Goal: Task Accomplishment & Management: Manage account settings

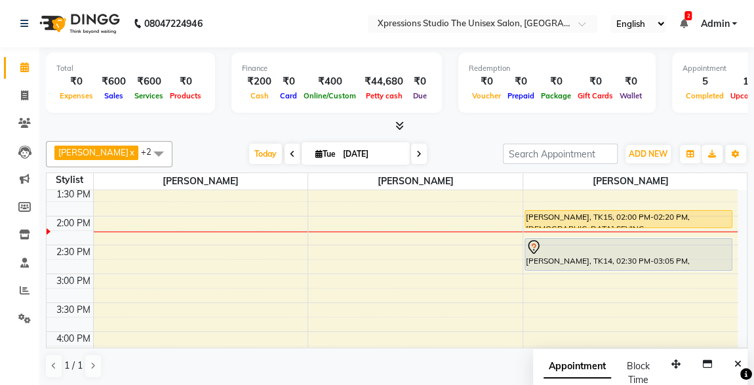
scroll to position [315, 0]
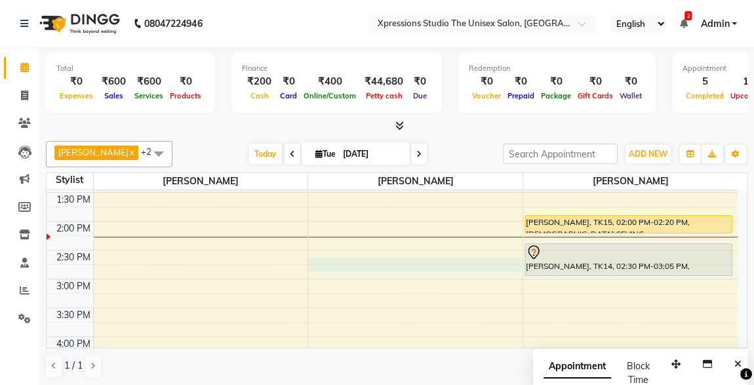
click at [434, 261] on div "8:00 AM 8:30 AM 9:00 AM 9:30 AM 10:00 AM 10:30 AM 11:00 AM 11:30 AM 12:00 PM 12…" at bounding box center [392, 307] width 691 height 865
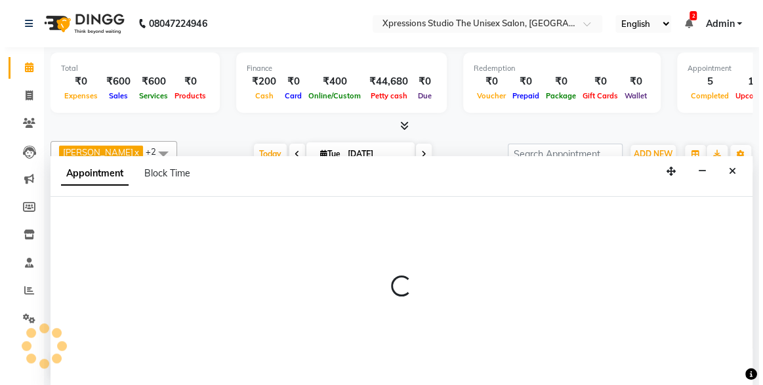
scroll to position [0, 0]
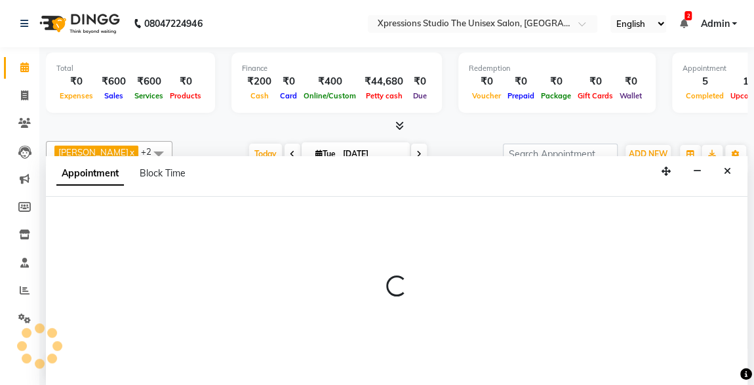
select select "57588"
select select "885"
select select "tentative"
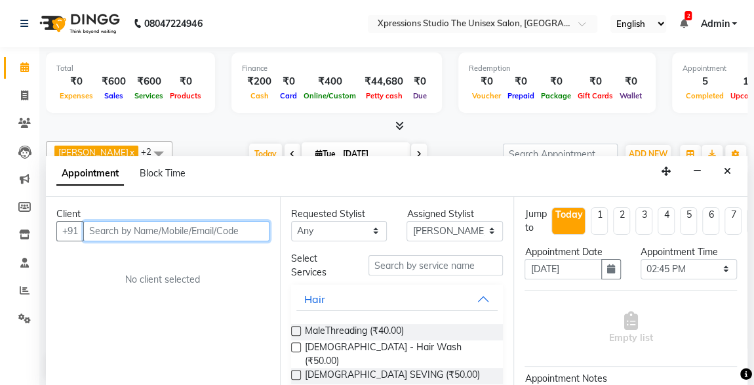
click at [242, 227] on input "text" at bounding box center [176, 231] width 186 height 20
type input "[PERSON_NAME]"
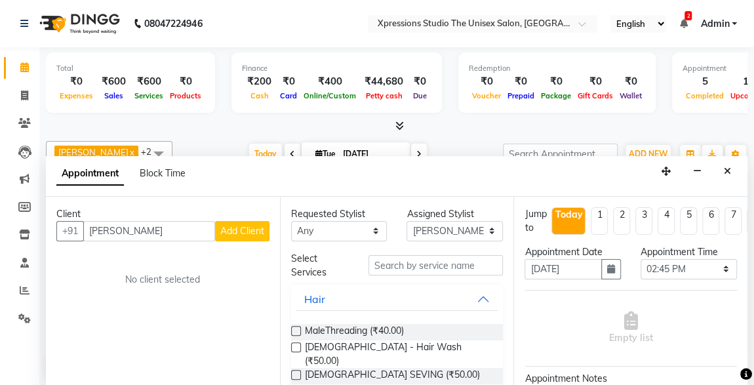
click at [242, 227] on span "Add Client" at bounding box center [242, 231] width 44 height 12
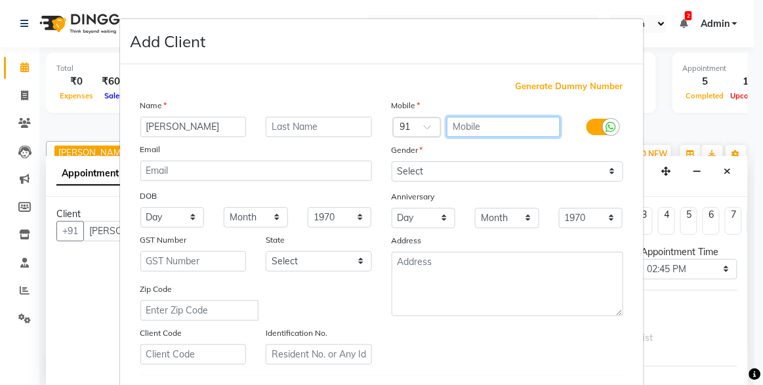
click at [481, 125] on input "text" at bounding box center [503, 127] width 113 height 20
type input "8767866232"
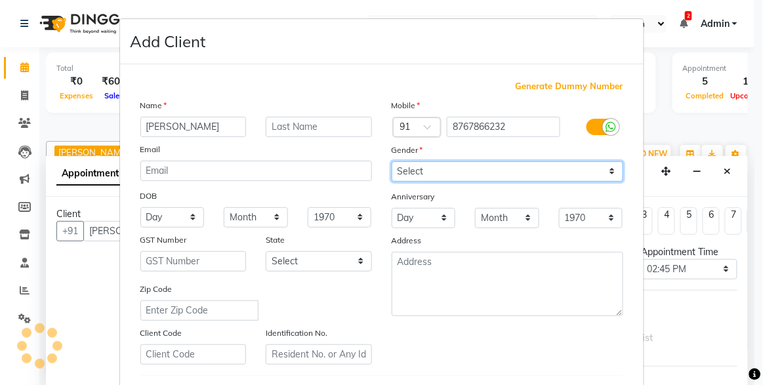
click at [501, 165] on select "Select [DEMOGRAPHIC_DATA] [DEMOGRAPHIC_DATA] Other Prefer Not To Say" at bounding box center [508, 171] width 232 height 20
select select "[DEMOGRAPHIC_DATA]"
click at [392, 161] on select "Select [DEMOGRAPHIC_DATA] [DEMOGRAPHIC_DATA] Other Prefer Not To Say" at bounding box center [508, 171] width 232 height 20
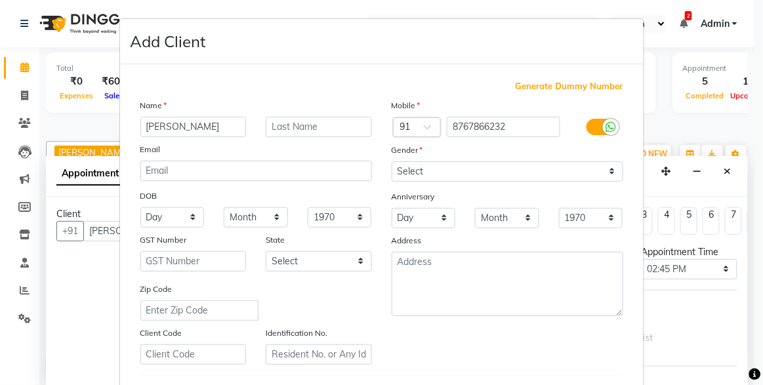
drag, startPoint x: 743, startPoint y: 211, endPoint x: 763, endPoint y: 369, distance: 159.3
click at [754, 369] on ngb-modal-window "Add Client Generate Dummy Number Name [PERSON_NAME] Email DOB Day 01 02 03 04 0…" at bounding box center [381, 192] width 763 height 385
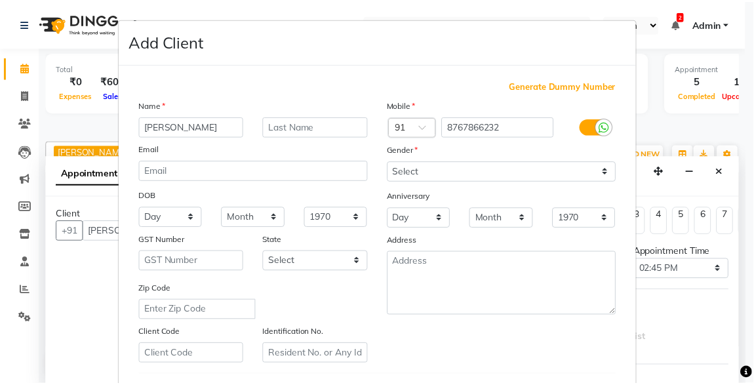
scroll to position [216, 0]
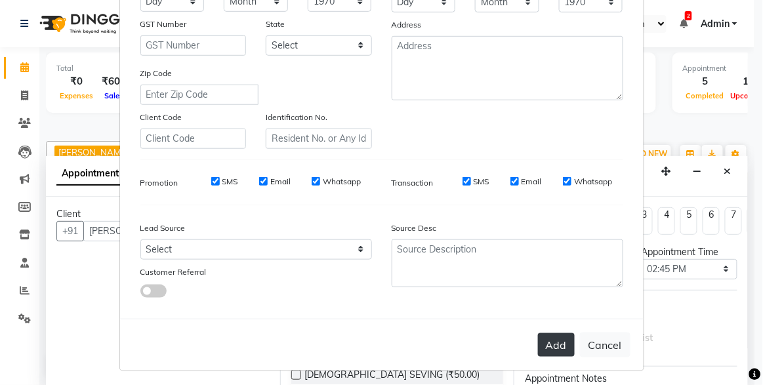
click at [554, 335] on button "Add" at bounding box center [556, 345] width 37 height 24
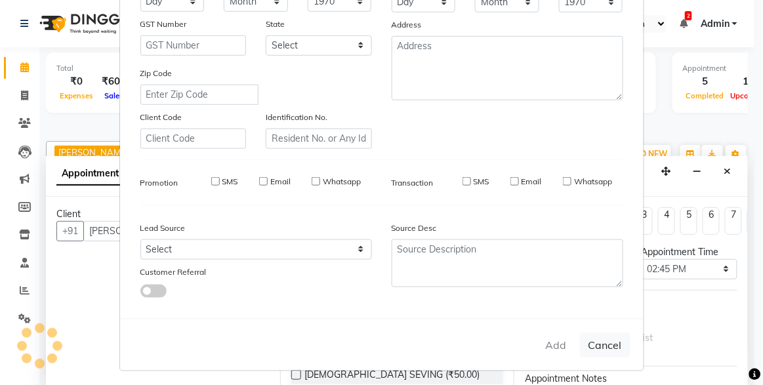
type input "8767866232"
select select
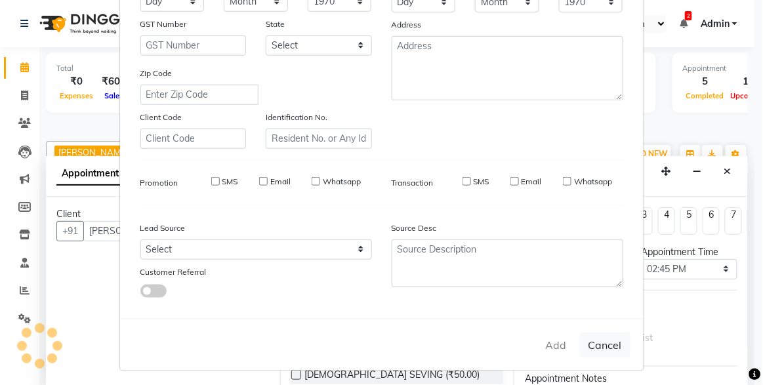
select select
checkbox input "false"
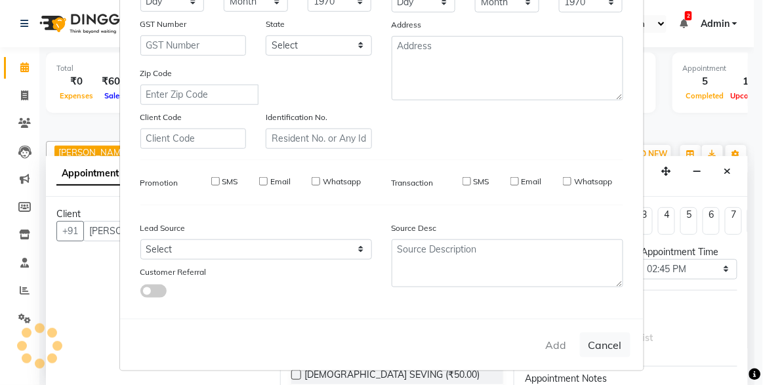
checkbox input "false"
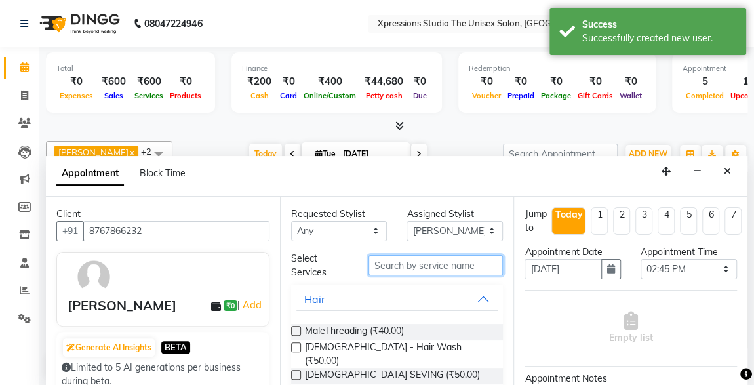
click at [449, 262] on input "text" at bounding box center [436, 265] width 135 height 20
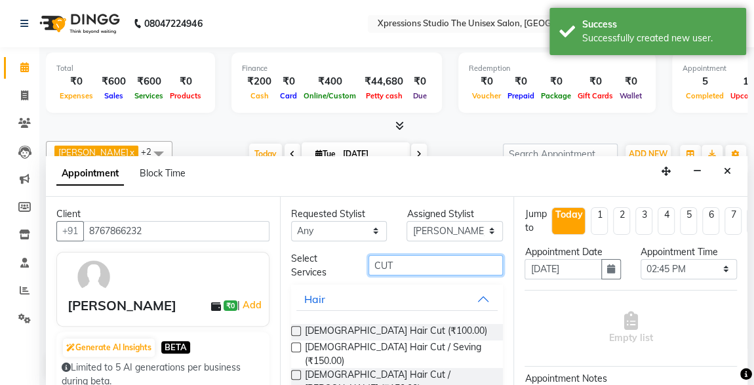
type input "CUT"
click at [295, 329] on label at bounding box center [296, 331] width 10 height 10
click at [295, 329] on input "checkbox" at bounding box center [295, 332] width 9 height 9
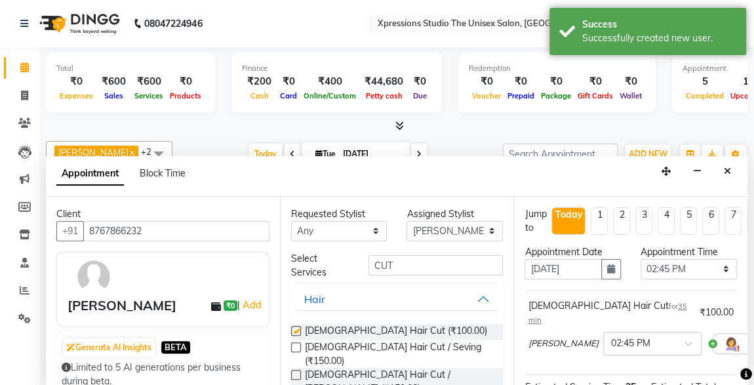
checkbox input "false"
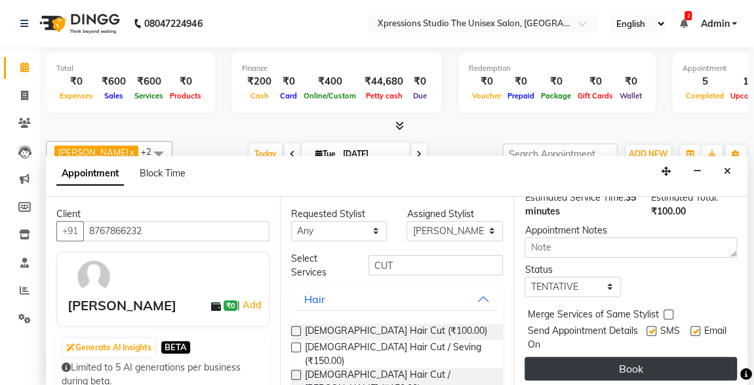
click at [664, 357] on button "Book" at bounding box center [631, 369] width 213 height 24
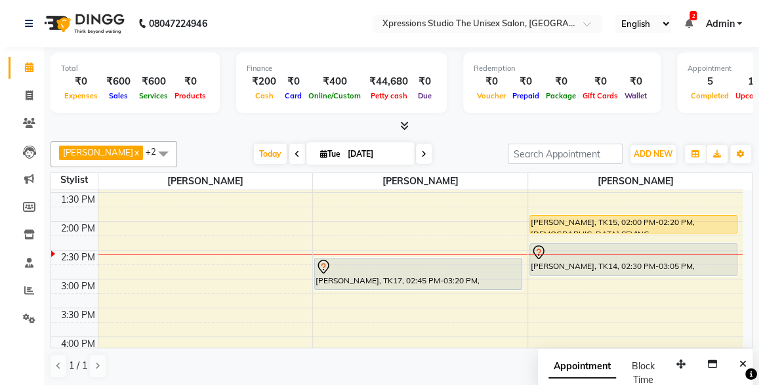
scroll to position [0, 0]
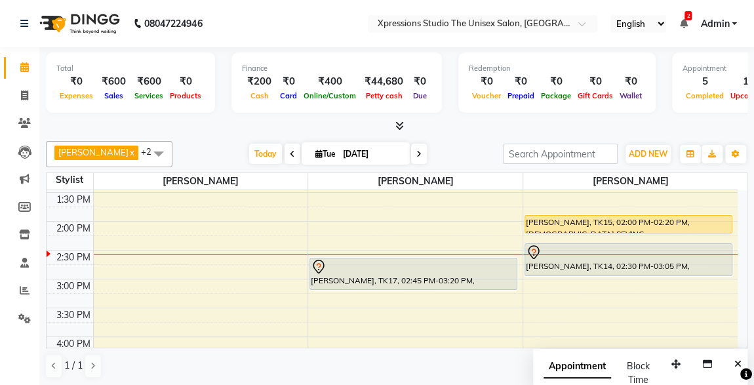
click at [468, 274] on div "[PERSON_NAME], TK17, 02:45 PM-03:20 PM, [DEMOGRAPHIC_DATA] Hair Cut" at bounding box center [413, 273] width 207 height 31
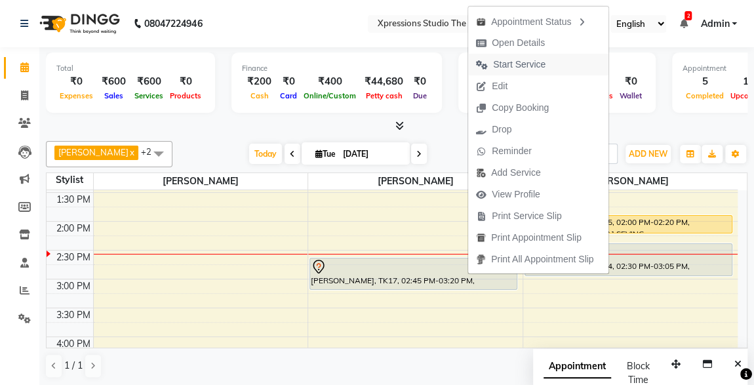
click at [509, 64] on span "Start Service" at bounding box center [519, 65] width 52 height 14
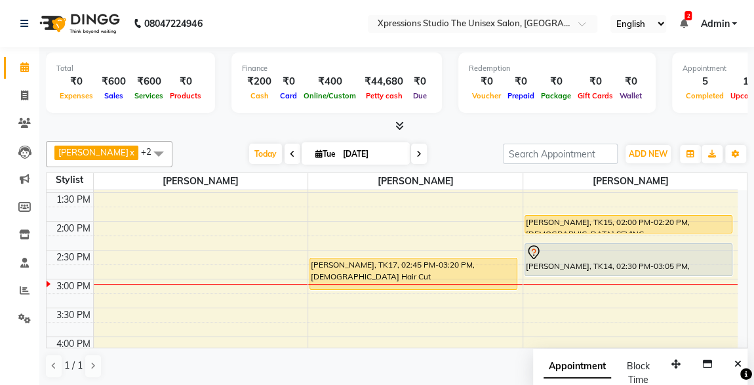
click at [472, 262] on div "[PERSON_NAME], TK17, 02:45 PM-03:20 PM, [DEMOGRAPHIC_DATA] Hair Cut" at bounding box center [413, 273] width 207 height 31
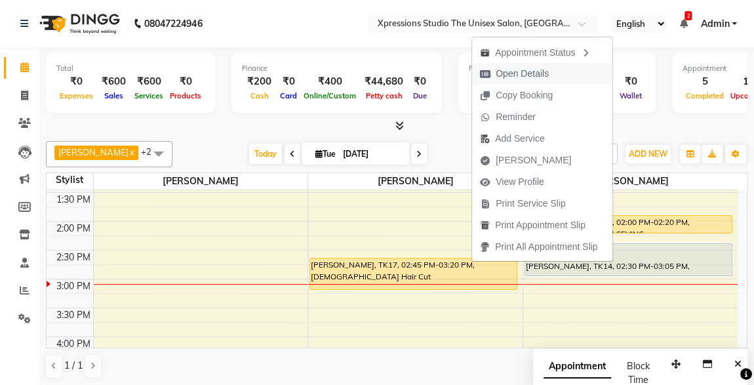
click at [529, 71] on span "Open Details" at bounding box center [522, 74] width 53 height 14
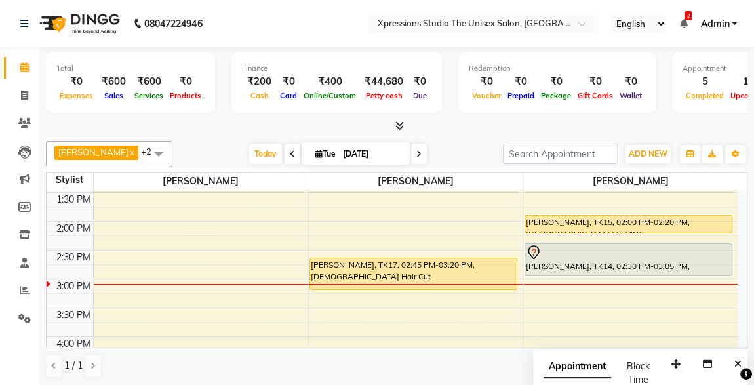
click at [432, 266] on div "[PERSON_NAME], TK17, 02:45 PM-03:20 PM, [DEMOGRAPHIC_DATA] Hair Cut" at bounding box center [413, 273] width 207 height 31
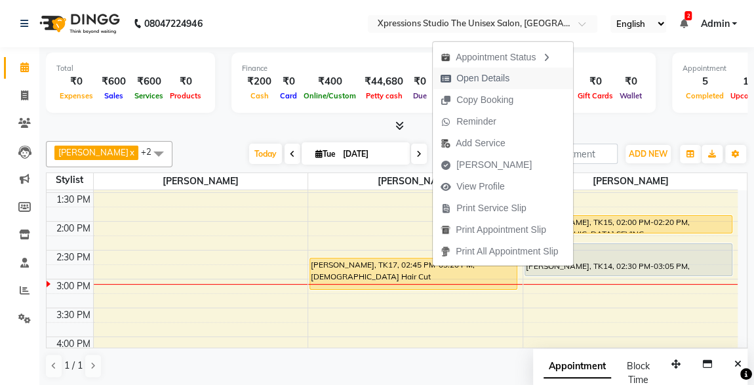
click at [488, 76] on span "Open Details" at bounding box center [483, 79] width 53 height 14
select select "1"
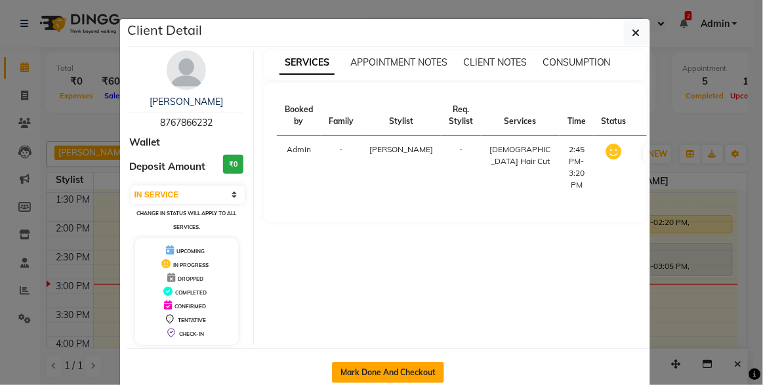
click at [375, 365] on button "Mark Done And Checkout" at bounding box center [388, 372] width 112 height 21
select select "service"
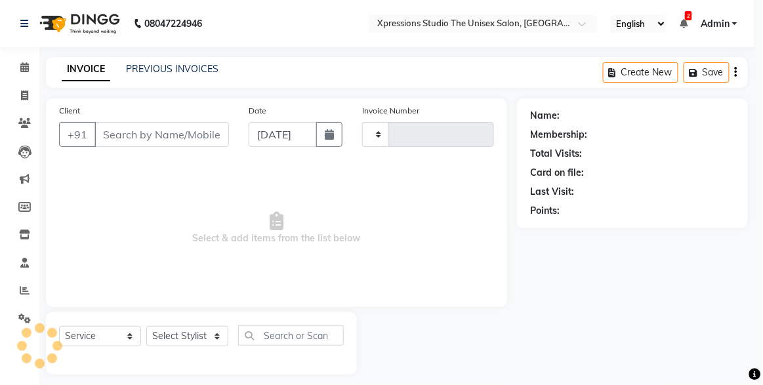
type input "4499"
select select "7003"
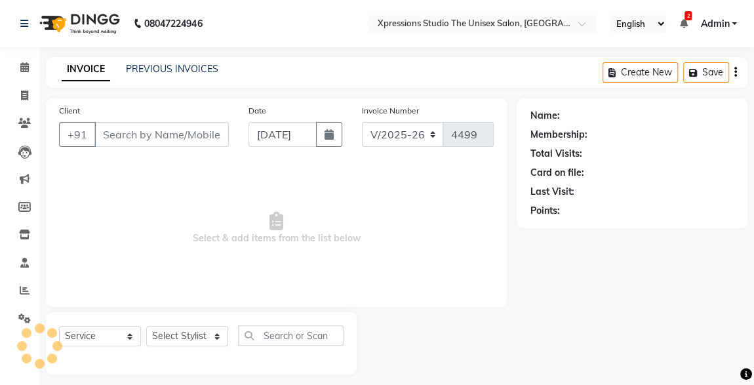
type input "8767866232"
select select "57588"
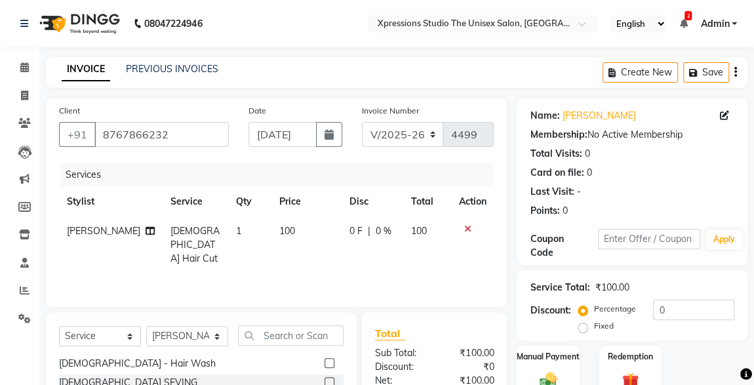
scroll to position [27, 0]
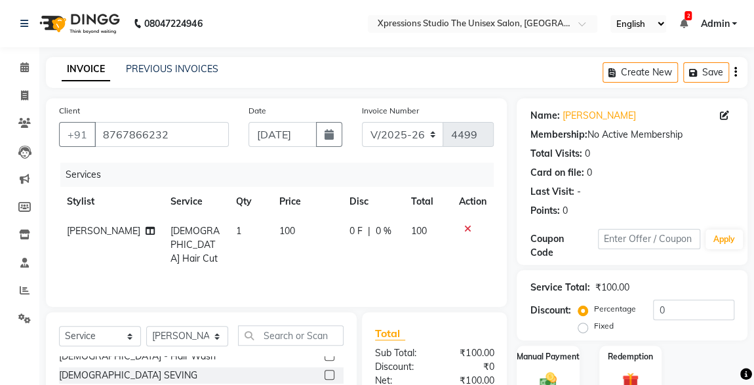
click at [325, 373] on label at bounding box center [330, 375] width 10 height 10
click at [325, 373] on input "checkbox" at bounding box center [329, 375] width 9 height 9
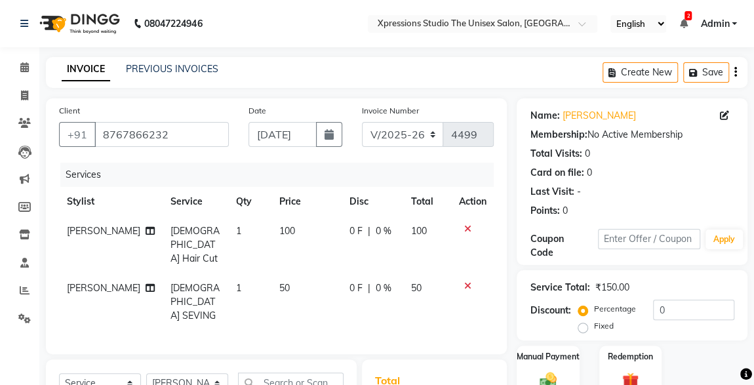
checkbox input "false"
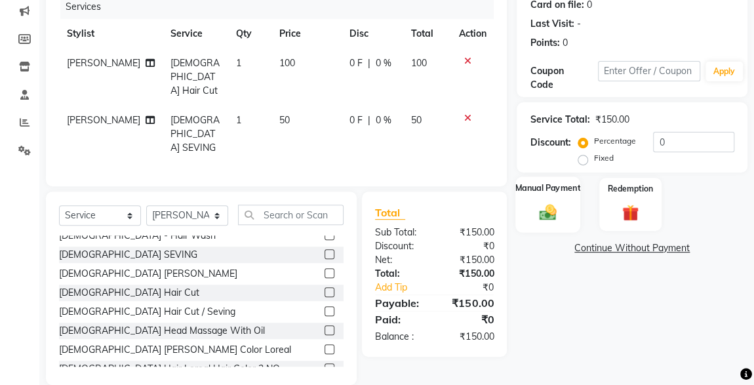
click at [558, 222] on div "Manual Payment" at bounding box center [548, 204] width 65 height 56
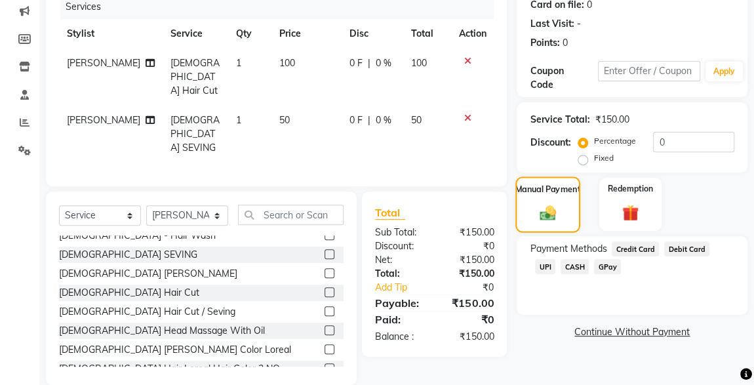
click at [561, 270] on span "CASH" at bounding box center [575, 266] width 28 height 15
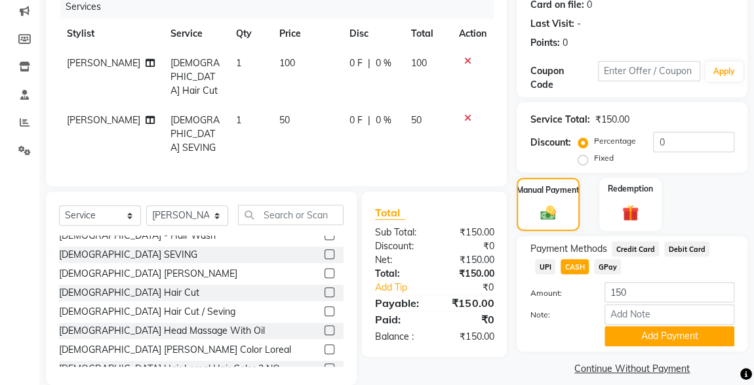
scroll to position [179, 0]
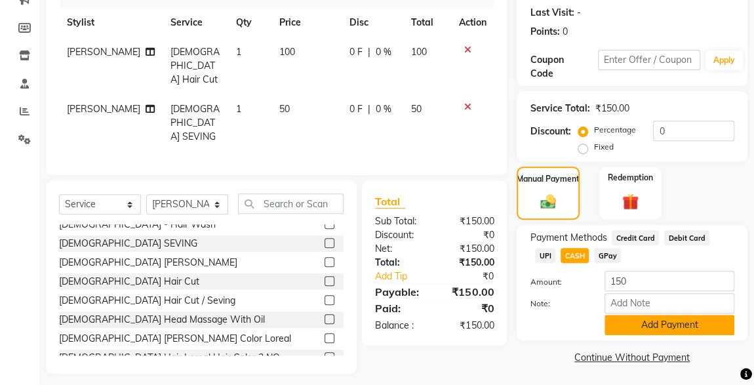
click at [694, 327] on button "Add Payment" at bounding box center [670, 325] width 130 height 20
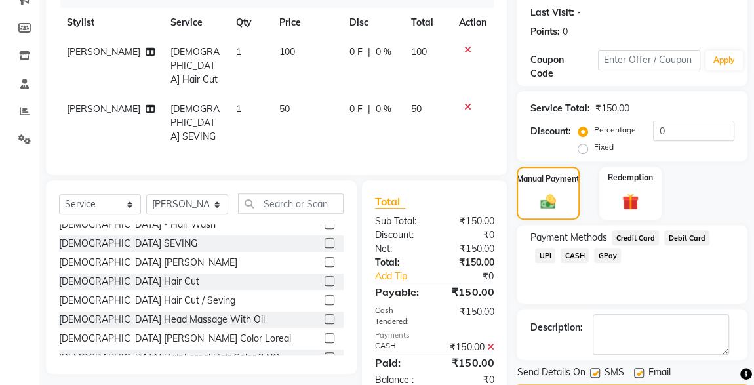
scroll to position [216, 0]
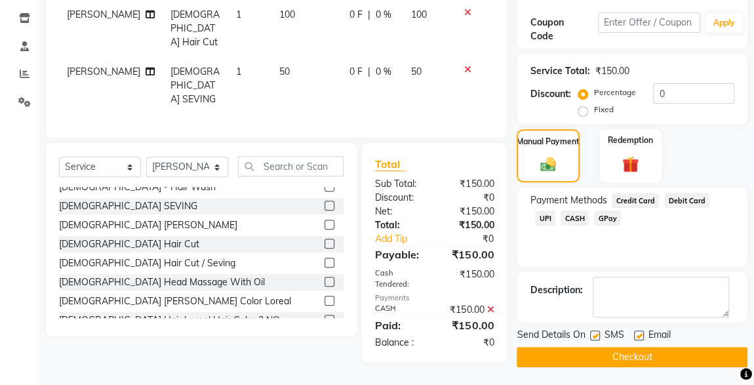
click at [590, 331] on div at bounding box center [594, 338] width 9 height 14
click at [636, 355] on button "Checkout" at bounding box center [632, 357] width 231 height 20
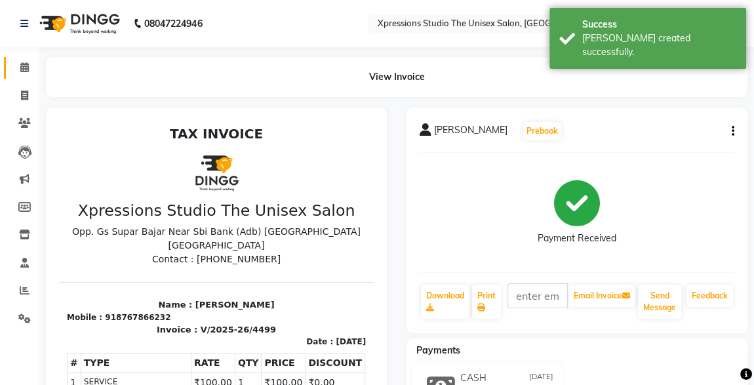
click at [24, 59] on link "Calendar" at bounding box center [19, 68] width 31 height 22
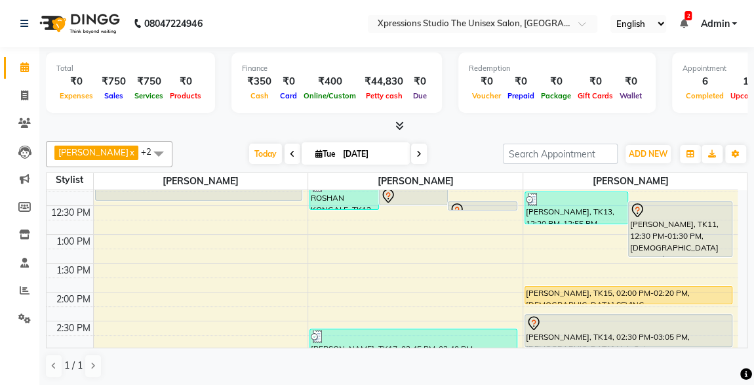
scroll to position [237, 0]
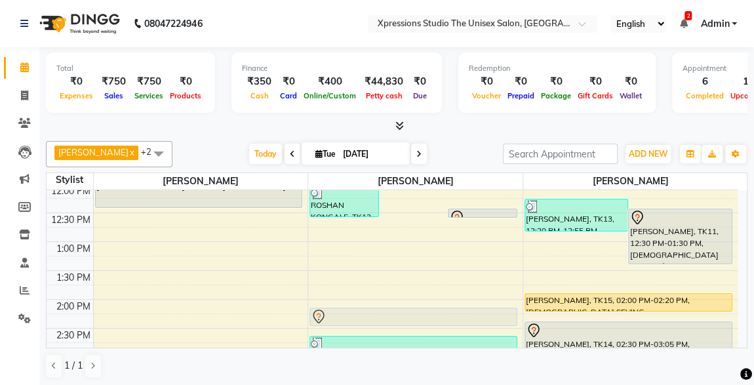
drag, startPoint x: 439, startPoint y: 202, endPoint x: 437, endPoint y: 310, distance: 108.3
click at [437, 310] on div "[PERSON_NAME], TK04, 09:00 AM-10:00 AM, [DEMOGRAPHIC_DATA] Hair Cut / Seving [P…" at bounding box center [415, 385] width 215 height 865
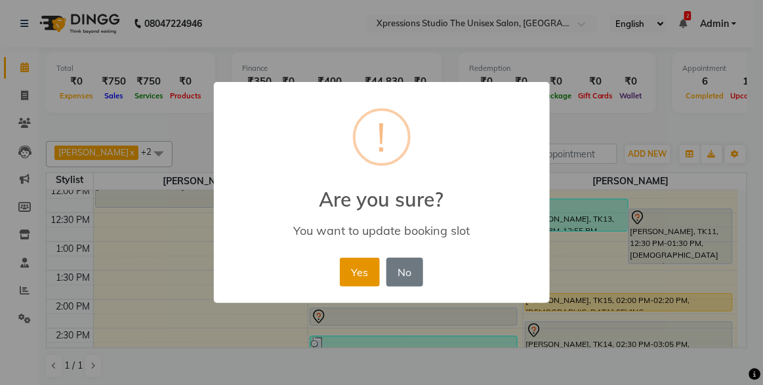
click at [354, 272] on button "Yes" at bounding box center [360, 272] width 40 height 29
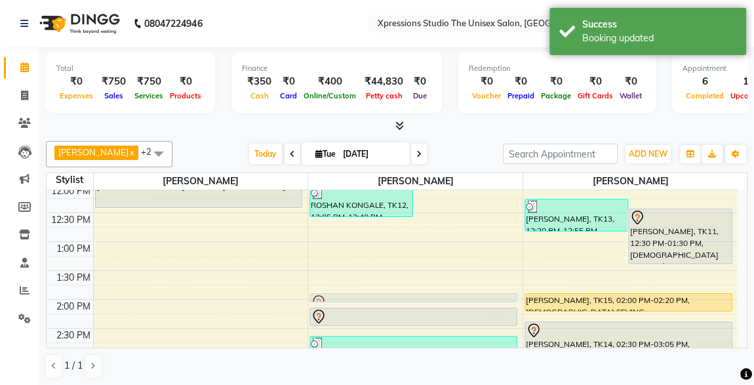
drag, startPoint x: 447, startPoint y: 209, endPoint x: 449, endPoint y: 291, distance: 82.0
click at [449, 291] on div "8:00 AM 8:30 AM 9:00 AM 9:30 AM 10:00 AM 10:30 AM 11:00 AM 11:30 AM 12:00 PM 12…" at bounding box center [392, 385] width 691 height 865
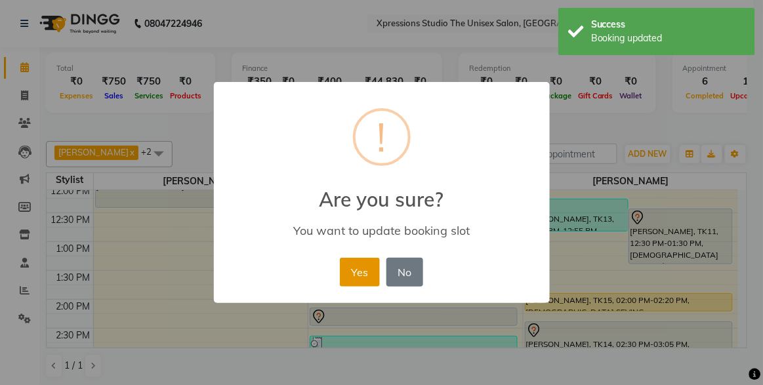
click at [371, 278] on button "Yes" at bounding box center [360, 272] width 40 height 29
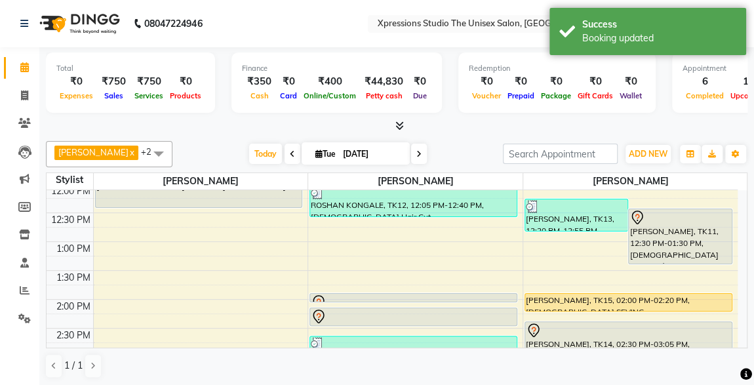
click at [409, 314] on div at bounding box center [413, 317] width 205 height 16
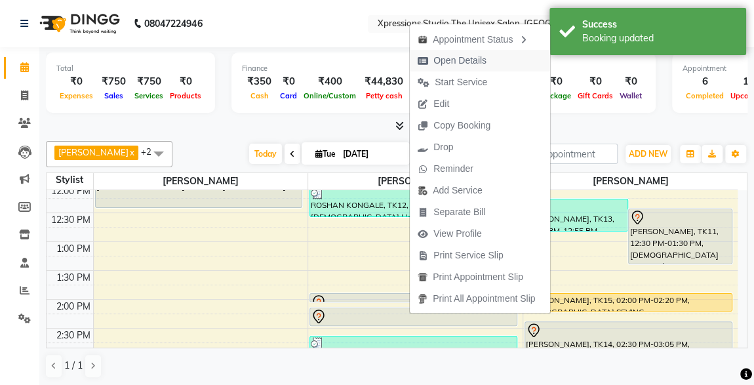
click at [443, 58] on span "Open Details" at bounding box center [460, 61] width 53 height 14
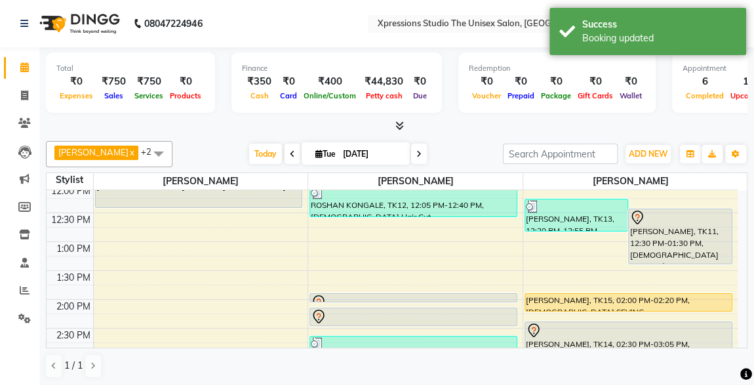
click at [424, 314] on div at bounding box center [413, 317] width 205 height 16
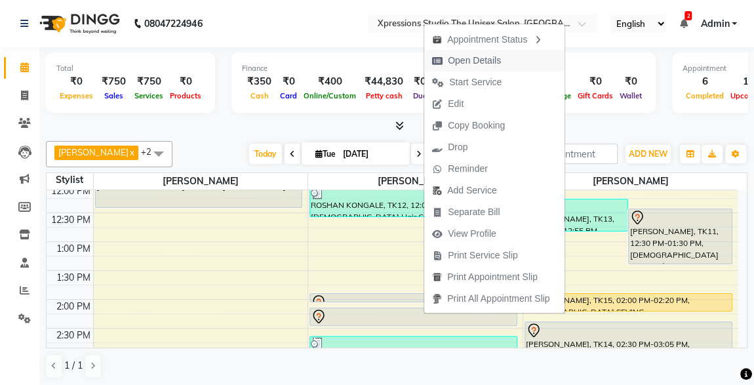
click at [476, 59] on span "Open Details" at bounding box center [474, 61] width 53 height 14
select select "7"
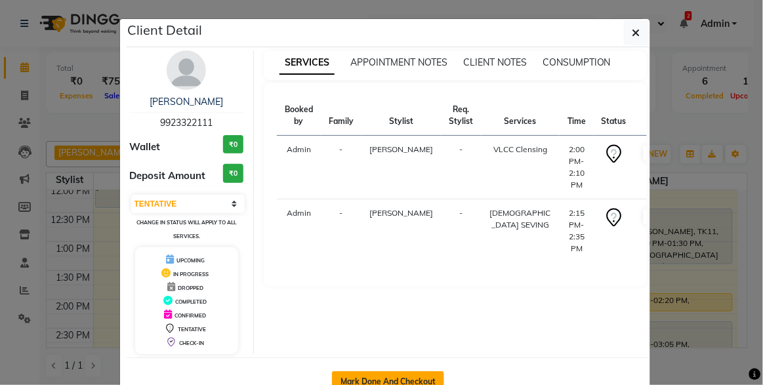
click at [393, 376] on button "Mark Done And Checkout" at bounding box center [388, 381] width 112 height 21
select select "service"
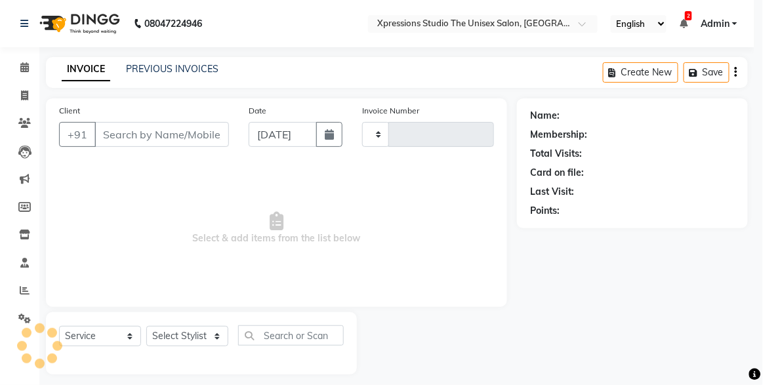
type input "4500"
select select "7003"
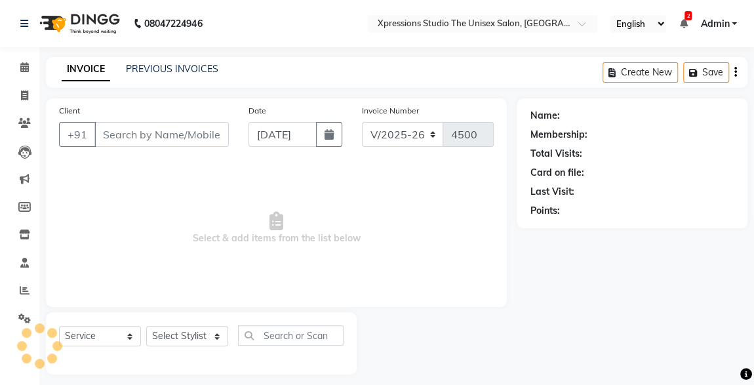
type input "9923322111"
select select "57588"
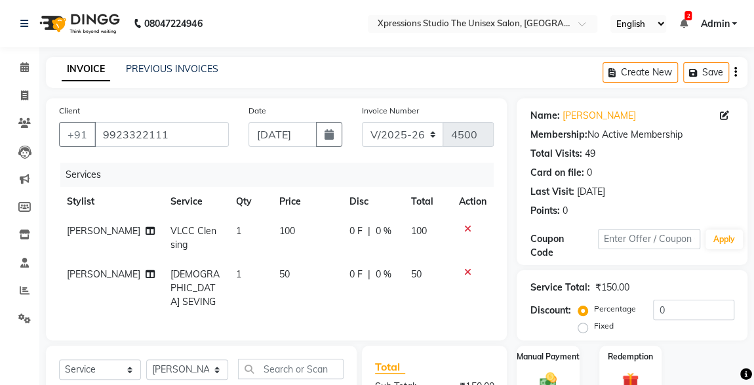
scroll to position [168, 0]
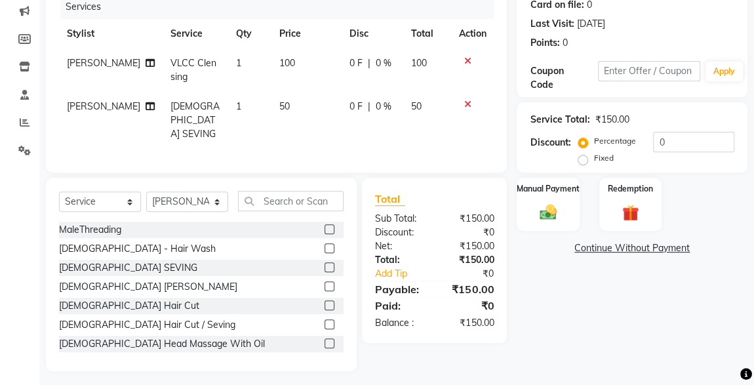
click at [546, 219] on img at bounding box center [549, 212] width 28 height 19
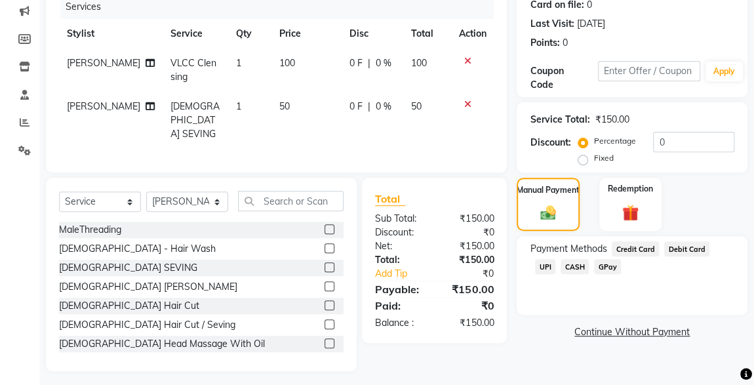
click at [561, 270] on span "CASH" at bounding box center [575, 266] width 28 height 15
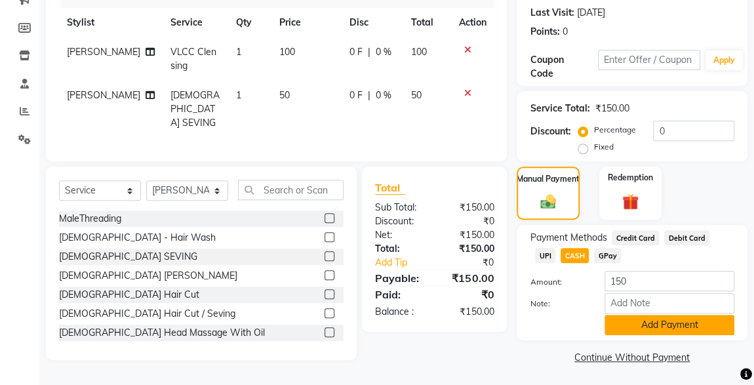
click at [667, 324] on button "Add Payment" at bounding box center [670, 325] width 130 height 20
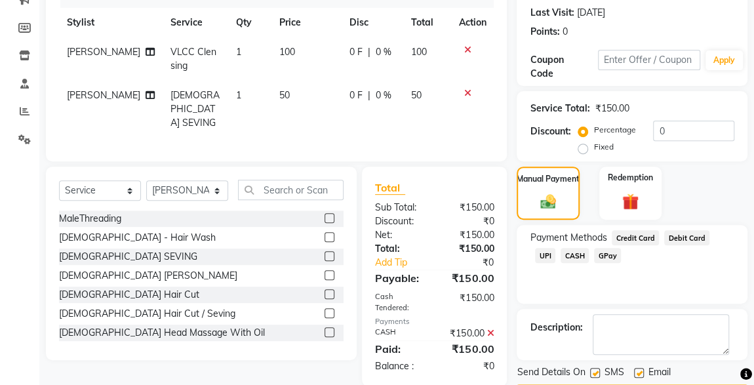
scroll to position [216, 0]
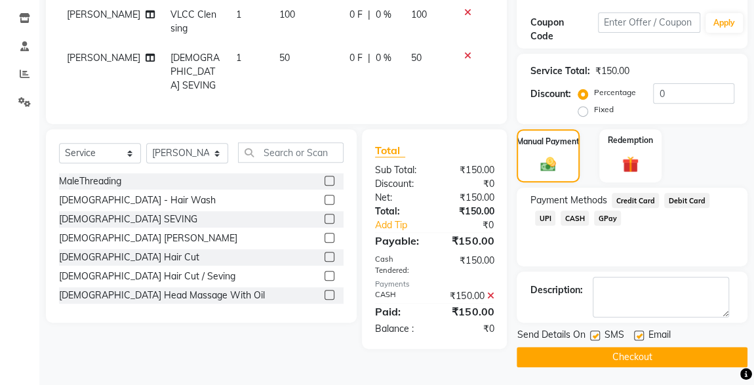
click at [596, 334] on label at bounding box center [595, 336] width 10 height 10
click at [596, 334] on input "checkbox" at bounding box center [594, 336] width 9 height 9
checkbox input "false"
click at [621, 359] on button "Checkout" at bounding box center [632, 357] width 231 height 20
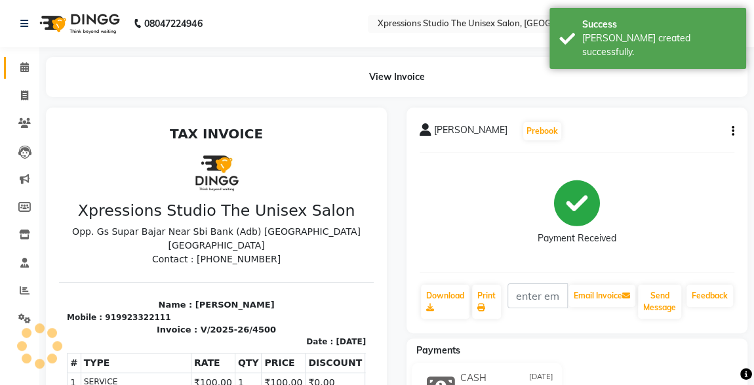
click at [22, 76] on link "Calendar" at bounding box center [19, 68] width 31 height 22
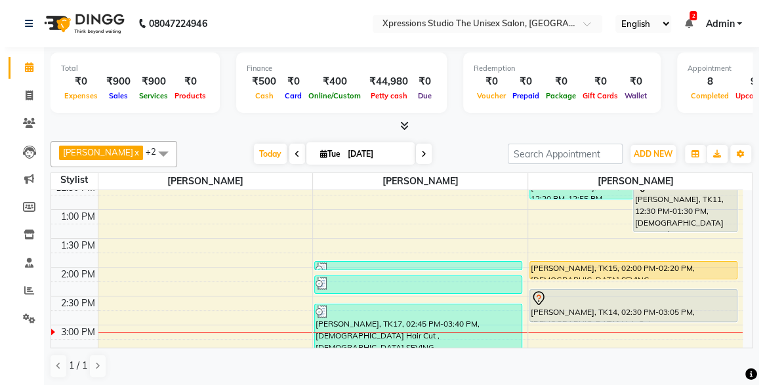
scroll to position [264, 0]
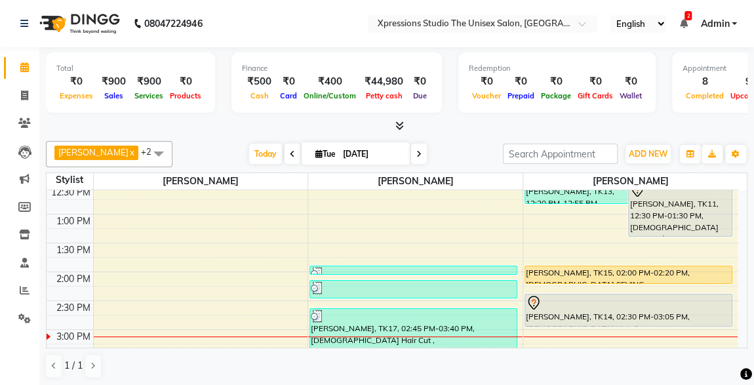
click at [688, 270] on div "[PERSON_NAME], TK15, 02:00 PM-02:20 PM, [DEMOGRAPHIC_DATA] SEVING" at bounding box center [628, 274] width 207 height 17
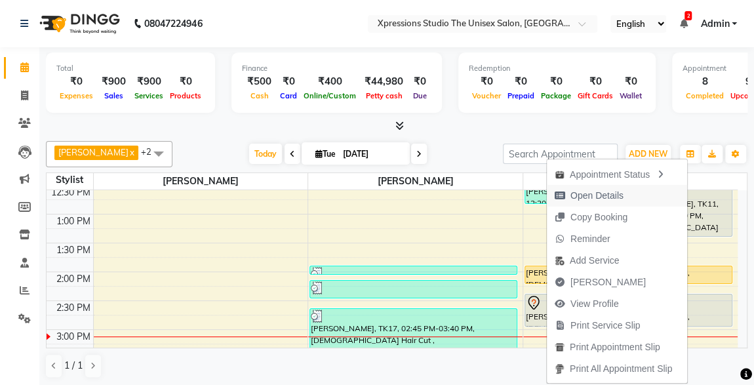
click at [598, 192] on span "Open Details" at bounding box center [597, 196] width 53 height 14
select select "1"
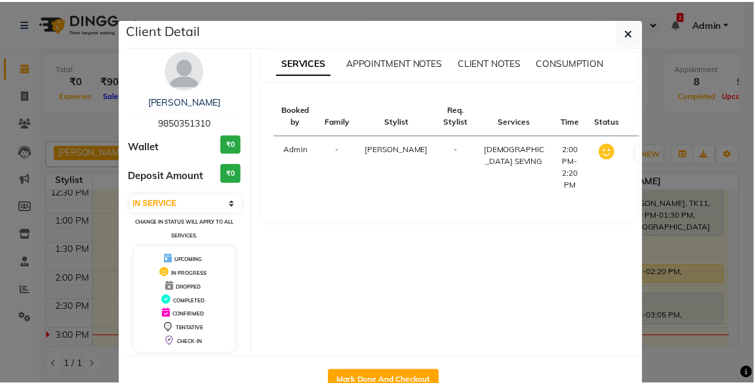
scroll to position [36, 0]
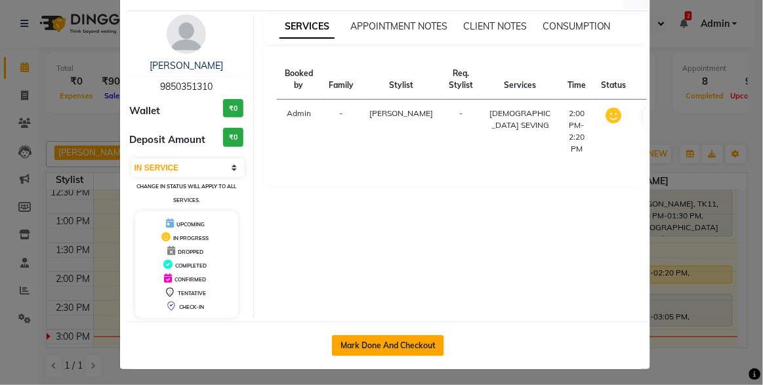
click at [419, 347] on button "Mark Done And Checkout" at bounding box center [388, 345] width 112 height 21
select select "service"
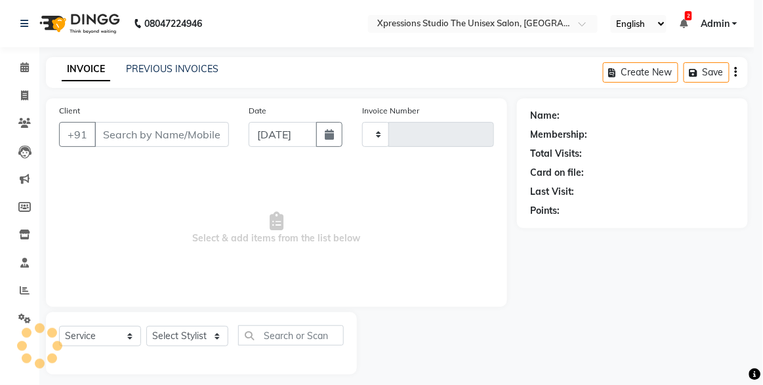
type input "4501"
select select "7003"
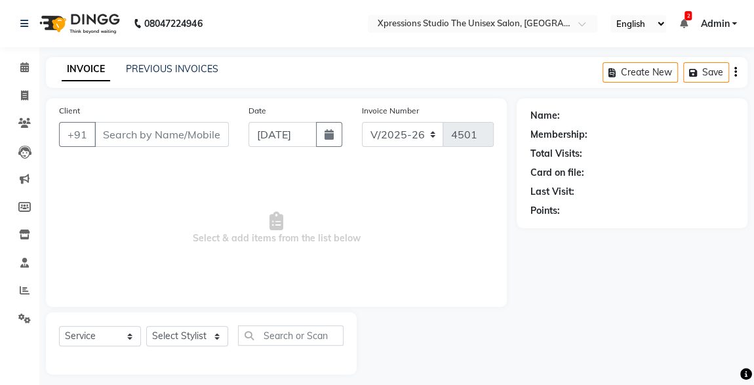
type input "9850351310"
select select "57589"
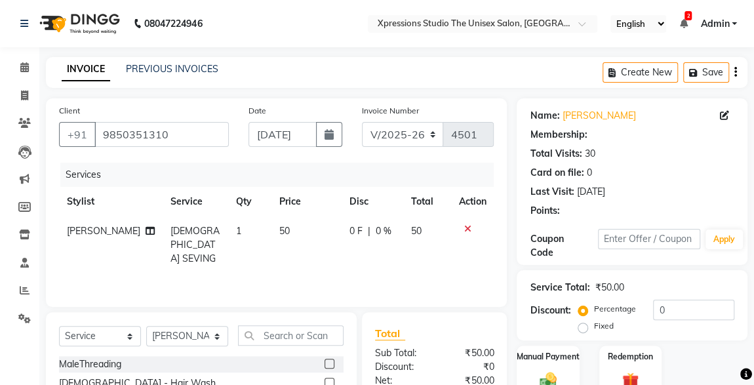
scroll to position [139, 0]
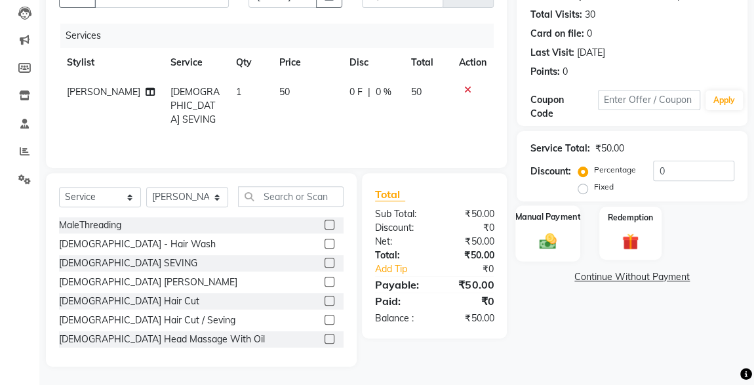
click at [550, 242] on img at bounding box center [548, 241] width 28 height 20
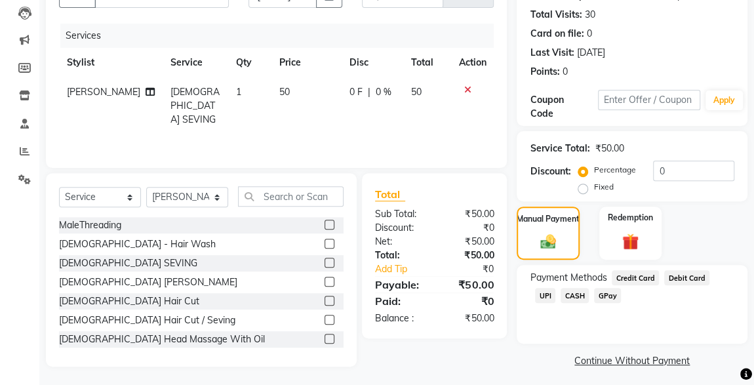
click at [556, 288] on span "UPI" at bounding box center [545, 295] width 20 height 15
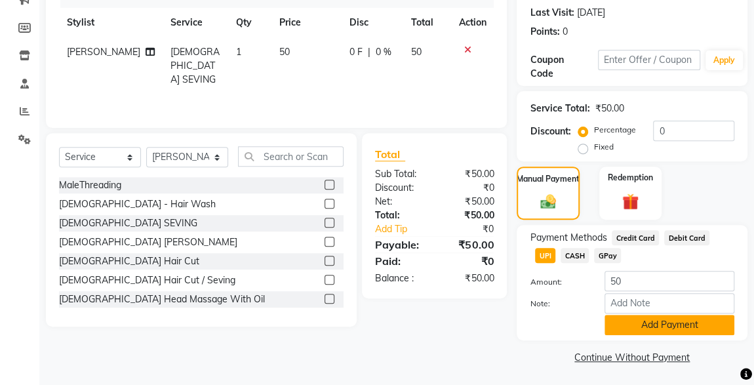
click at [677, 331] on button "Add Payment" at bounding box center [670, 325] width 130 height 20
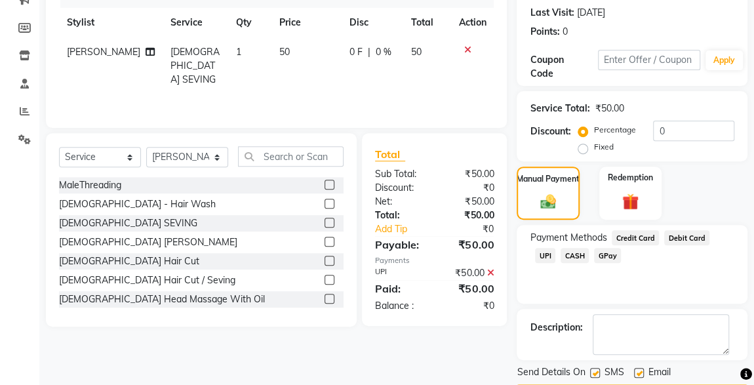
scroll to position [216, 0]
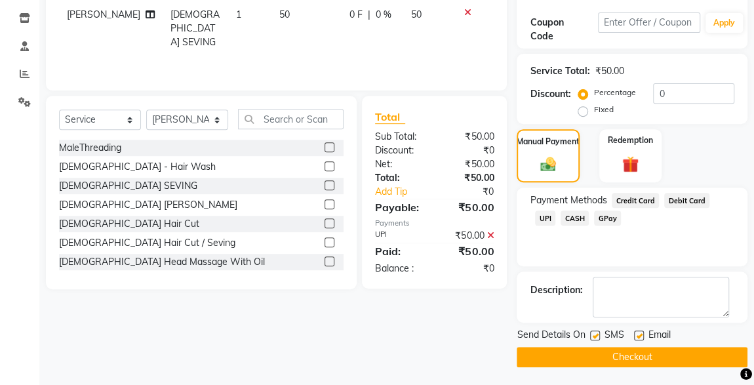
click at [598, 334] on label at bounding box center [595, 336] width 10 height 10
click at [598, 334] on input "checkbox" at bounding box center [594, 336] width 9 height 9
checkbox input "false"
click at [619, 358] on button "Checkout" at bounding box center [632, 357] width 231 height 20
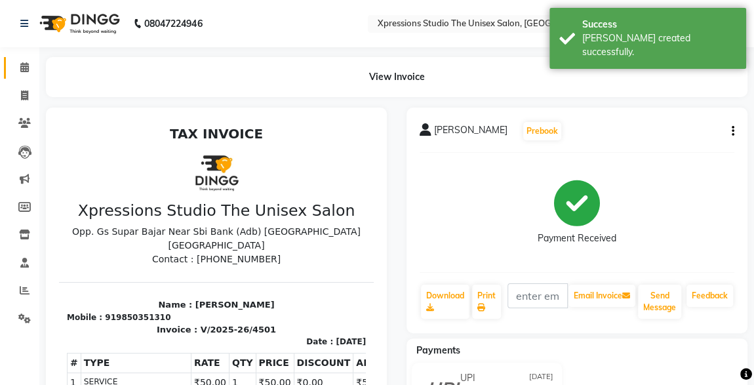
click at [23, 68] on icon at bounding box center [24, 67] width 9 height 10
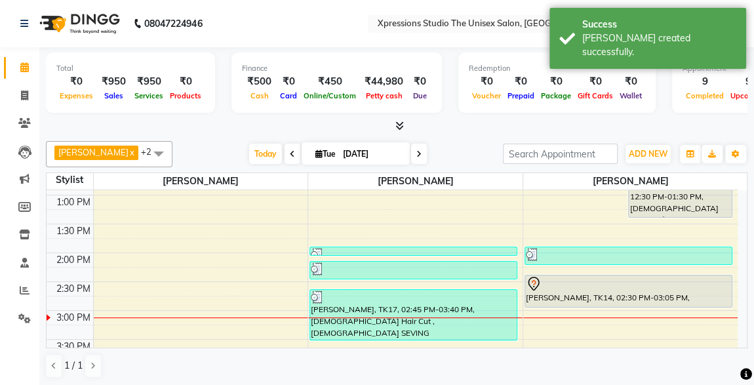
scroll to position [276, 0]
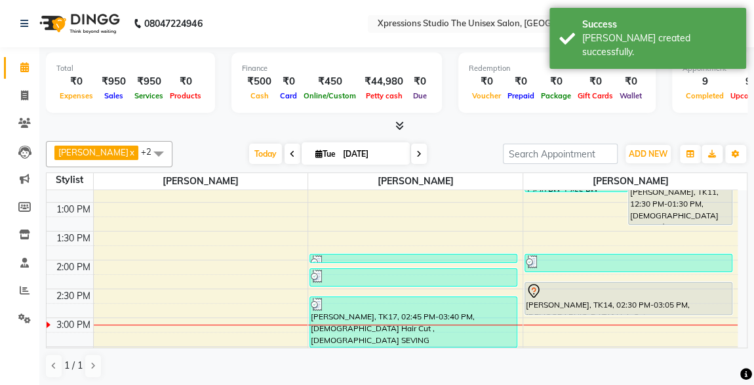
click at [664, 212] on div "[PERSON_NAME], TK11, 12:30 PM-01:30 PM, [DEMOGRAPHIC_DATA] Hair Cut / [PERSON_N…" at bounding box center [680, 197] width 103 height 54
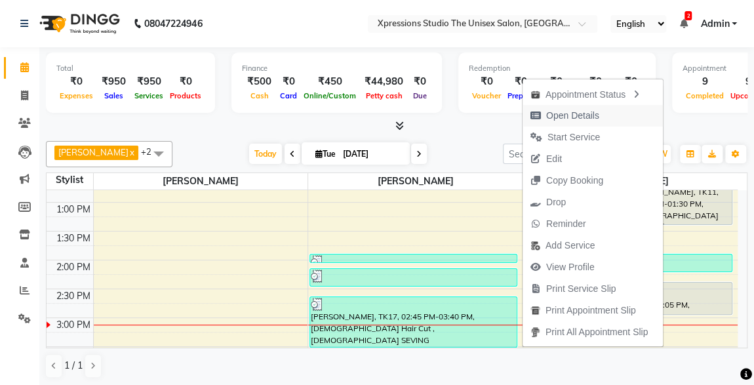
click at [559, 106] on span "Open Details" at bounding box center [565, 116] width 85 height 22
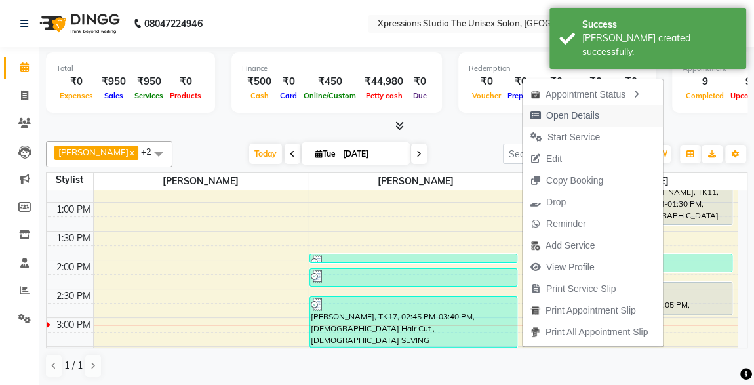
select select "7"
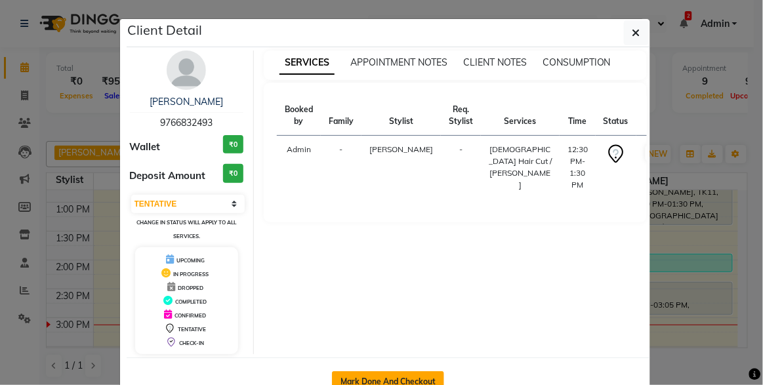
click at [392, 371] on button "Mark Done And Checkout" at bounding box center [388, 381] width 112 height 21
select select "service"
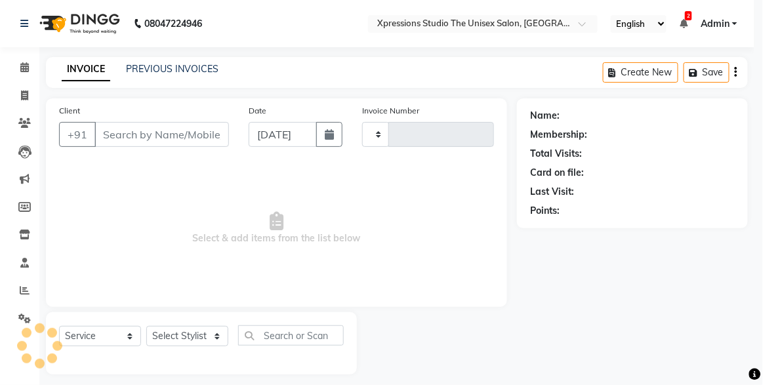
type input "4502"
select select "7003"
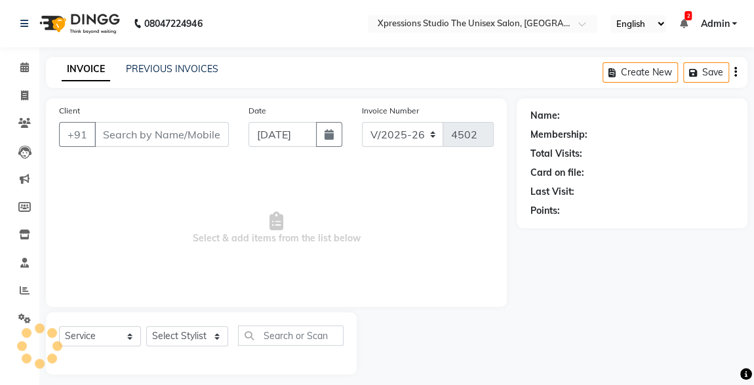
type input "9766832493"
select select "57589"
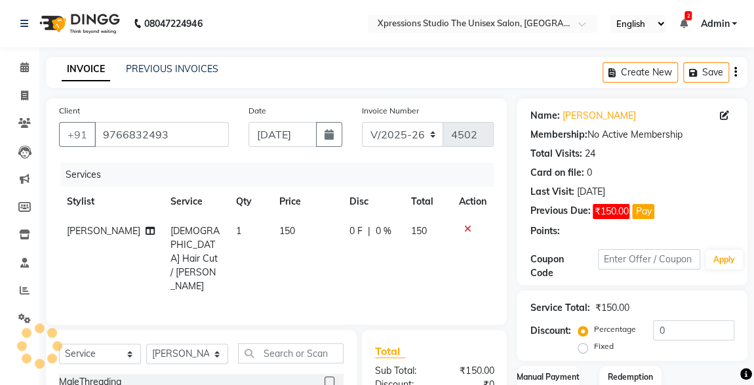
scroll to position [139, 0]
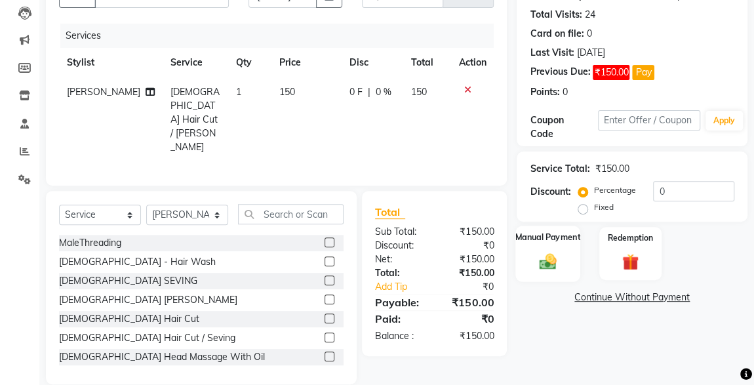
click at [548, 270] on div "Manual Payment" at bounding box center [548, 254] width 65 height 56
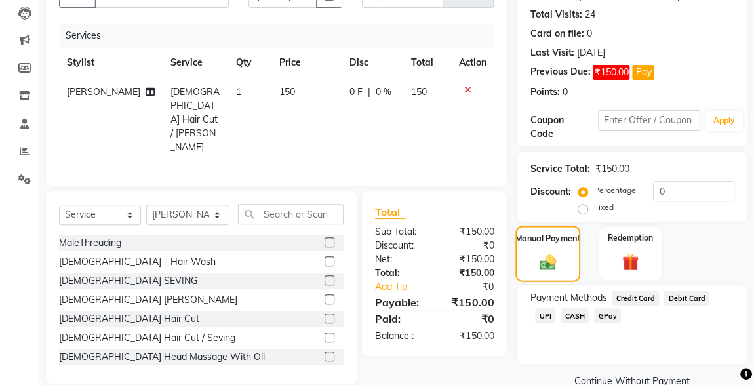
scroll to position [164, 0]
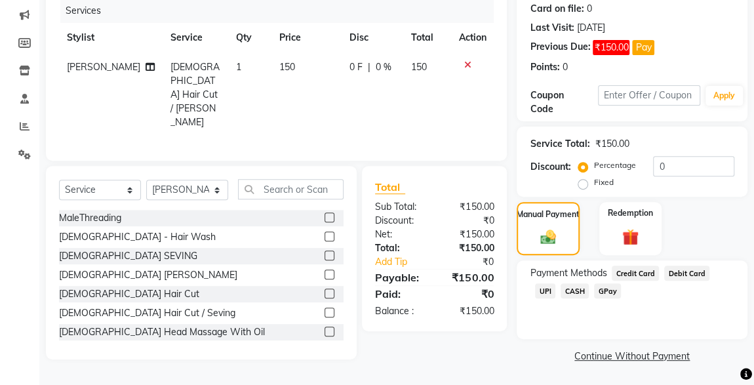
click at [561, 297] on span "CASH" at bounding box center [575, 290] width 28 height 15
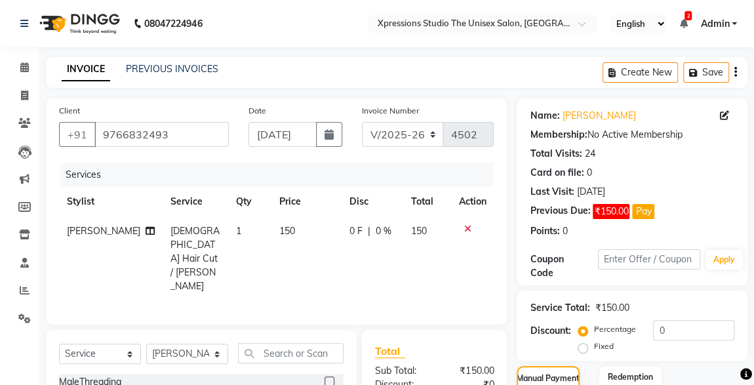
scroll to position [199, 0]
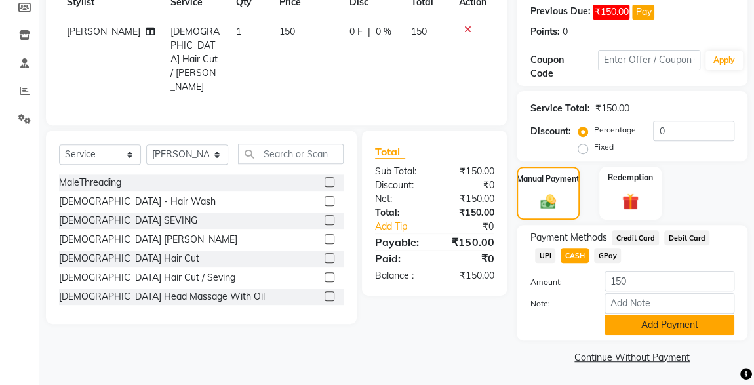
click at [679, 331] on button "Add Payment" at bounding box center [670, 325] width 130 height 20
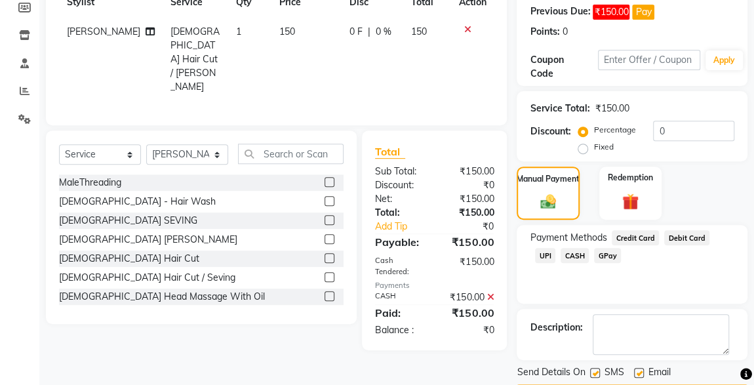
scroll to position [237, 0]
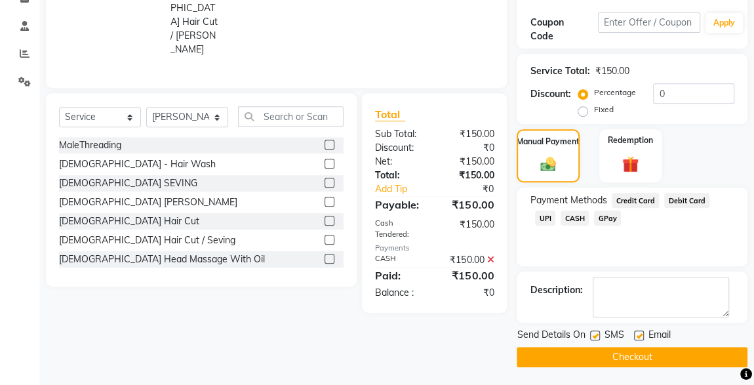
click at [596, 334] on label at bounding box center [595, 336] width 10 height 10
click at [596, 334] on input "checkbox" at bounding box center [594, 336] width 9 height 9
checkbox input "false"
click at [640, 356] on button "Checkout" at bounding box center [632, 357] width 231 height 20
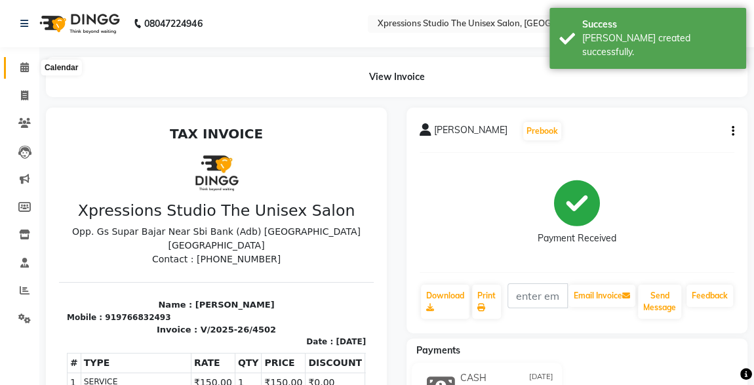
click at [23, 73] on span at bounding box center [24, 67] width 23 height 15
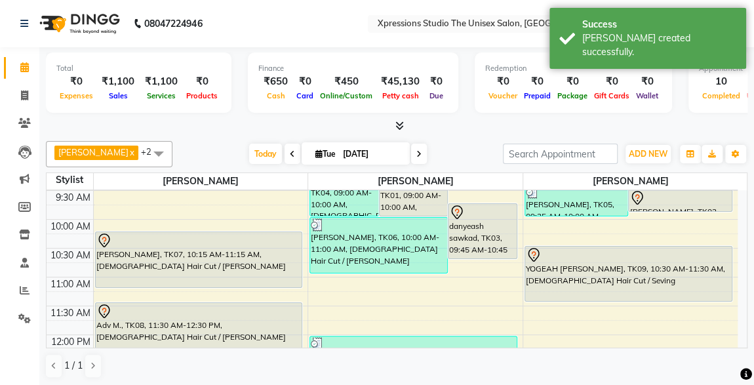
scroll to position [108, 0]
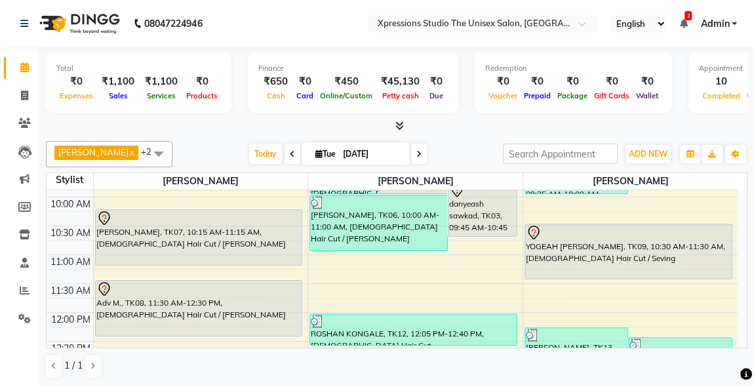
click at [670, 249] on div "YOGEAH [PERSON_NAME], TK09, 10:30 AM-11:30 AM, [DEMOGRAPHIC_DATA] Hair Cut / Se…" at bounding box center [628, 251] width 207 height 54
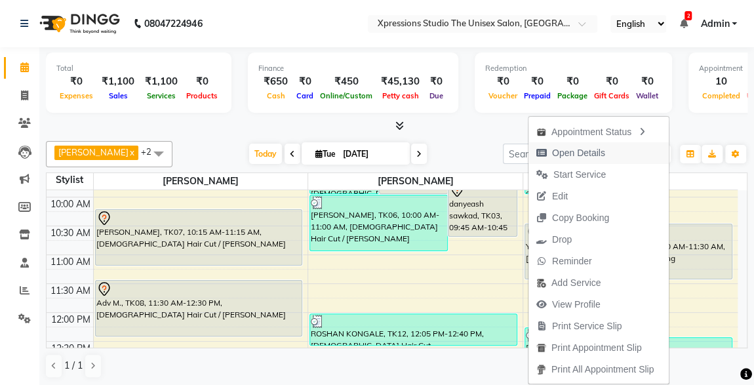
click at [593, 149] on span "Open Details" at bounding box center [578, 153] width 53 height 14
select select "7"
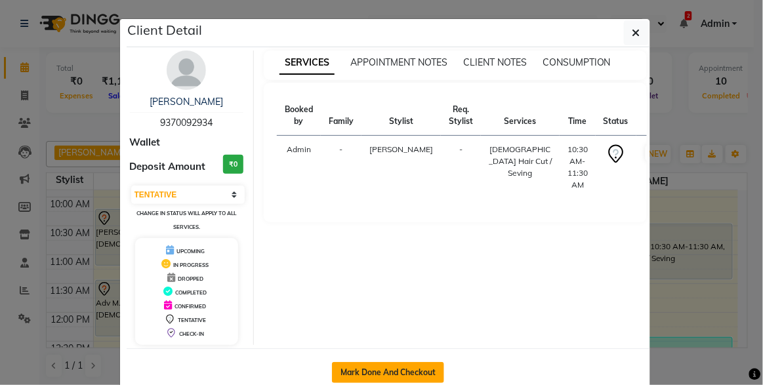
click at [400, 365] on button "Mark Done And Checkout" at bounding box center [388, 372] width 112 height 21
select select "service"
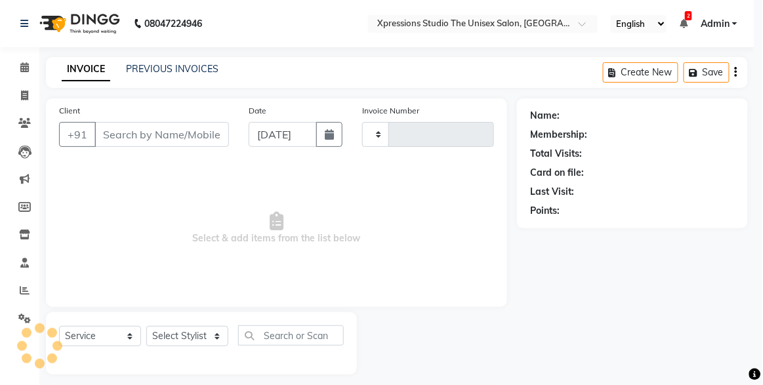
type input "4503"
select select "7003"
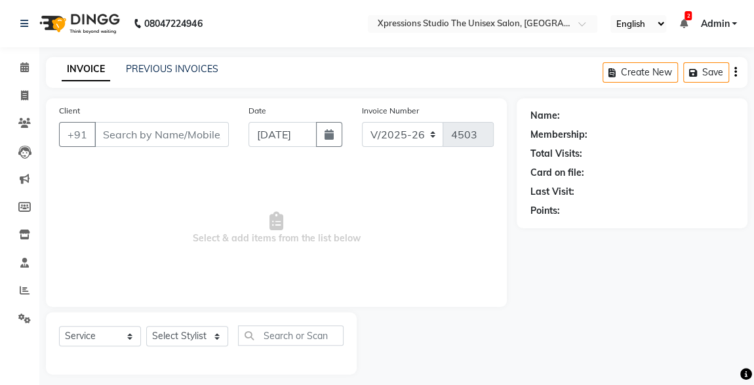
type input "9370092934"
select select "57589"
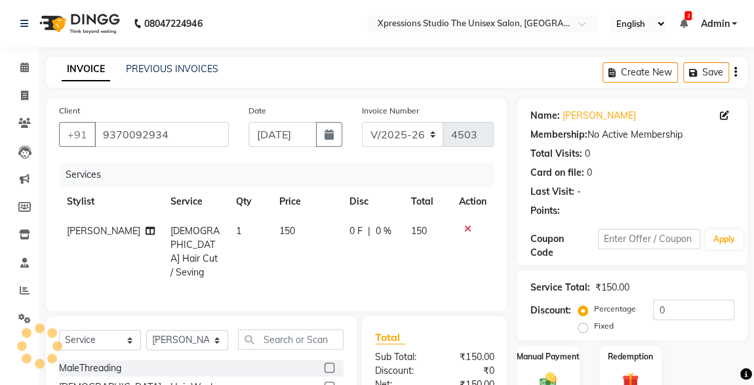
scroll to position [139, 0]
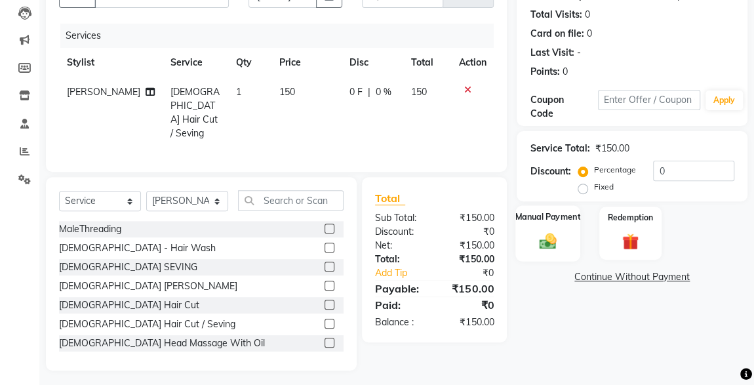
click at [540, 234] on img at bounding box center [548, 241] width 28 height 20
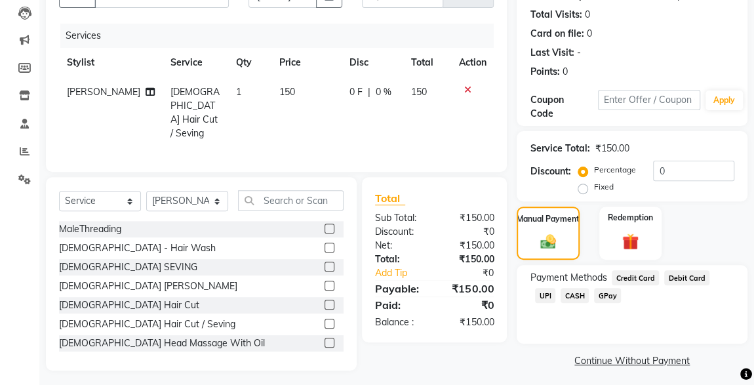
click at [556, 288] on span "UPI" at bounding box center [545, 295] width 20 height 15
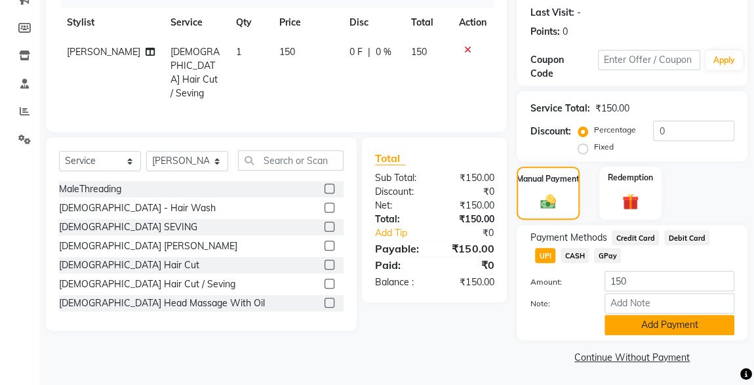
click at [668, 327] on button "Add Payment" at bounding box center [670, 325] width 130 height 20
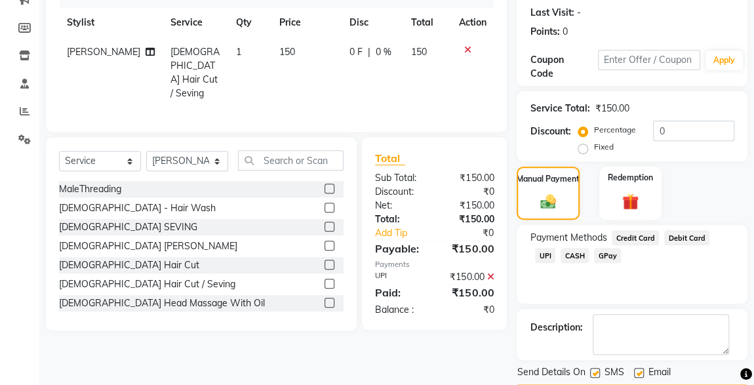
scroll to position [216, 0]
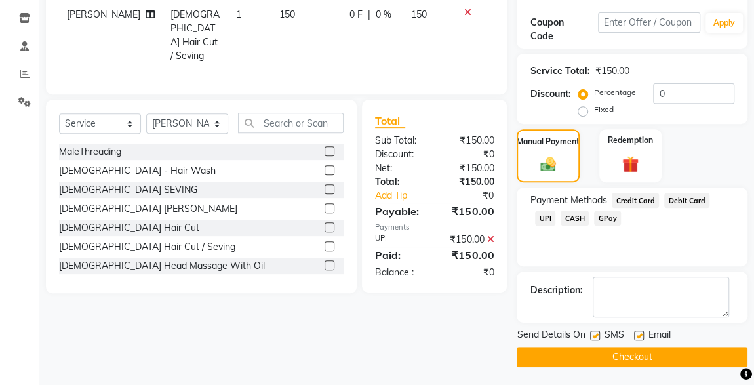
click at [596, 334] on label at bounding box center [595, 336] width 10 height 10
click at [596, 334] on input "checkbox" at bounding box center [594, 336] width 9 height 9
checkbox input "false"
click at [627, 358] on button "Checkout" at bounding box center [632, 357] width 231 height 20
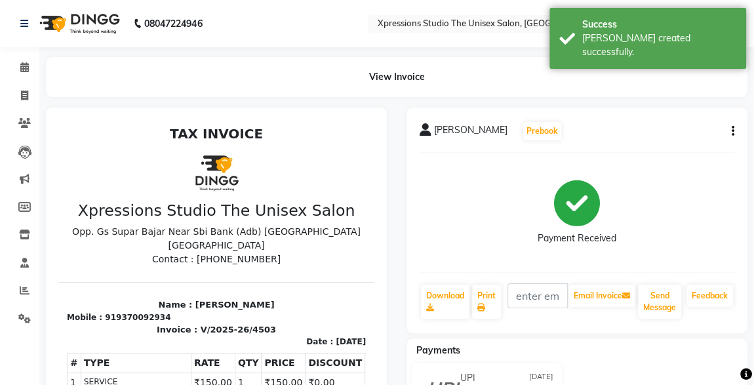
click at [678, 251] on div "Payment Received" at bounding box center [577, 212] width 315 height 98
click at [689, 360] on div "Payments UPI [DATE] ₹150.00 Added on [DATE]" at bounding box center [577, 388] width 341 height 98
click at [29, 64] on span at bounding box center [24, 67] width 23 height 15
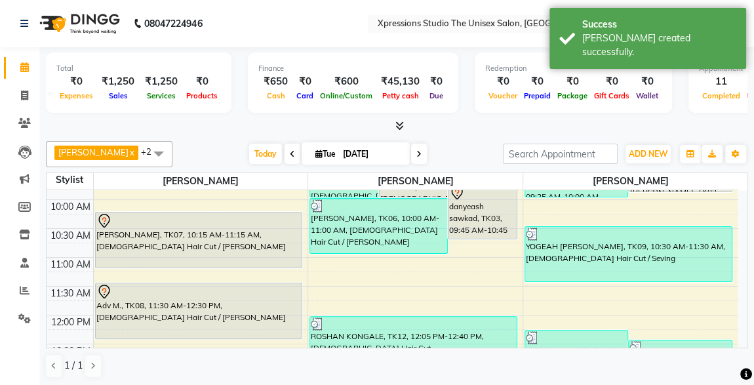
scroll to position [115, 0]
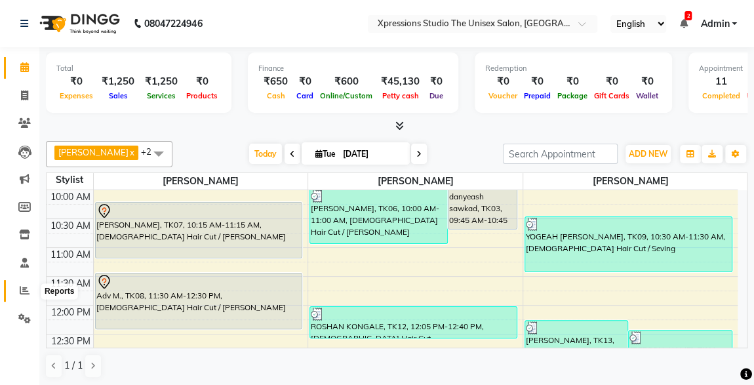
click at [20, 293] on icon at bounding box center [25, 290] width 10 height 10
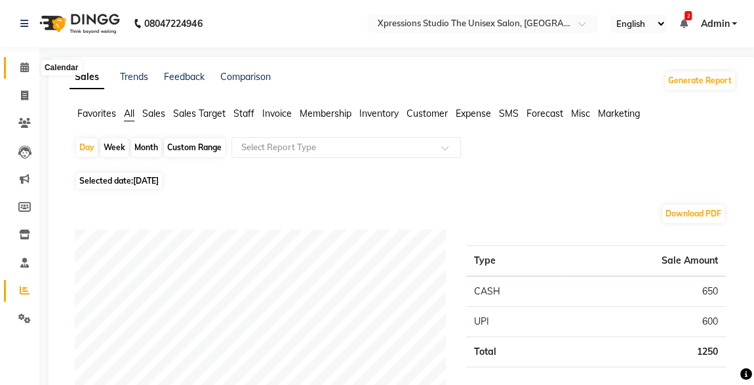
click at [23, 68] on icon at bounding box center [24, 67] width 9 height 10
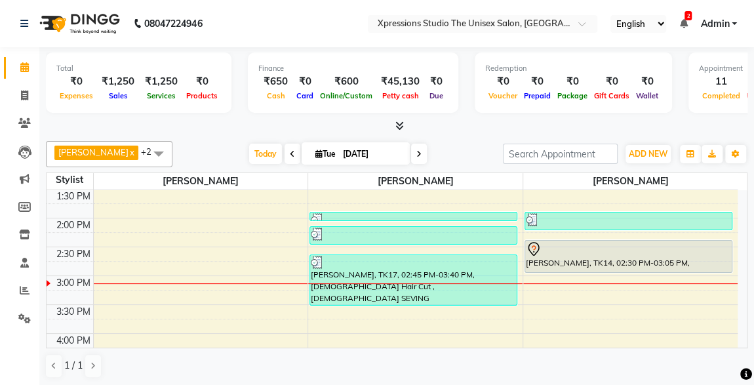
scroll to position [308, 0]
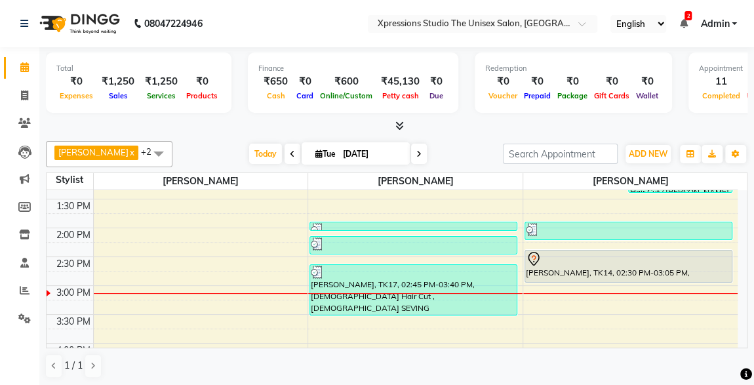
click at [689, 258] on div at bounding box center [628, 259] width 205 height 16
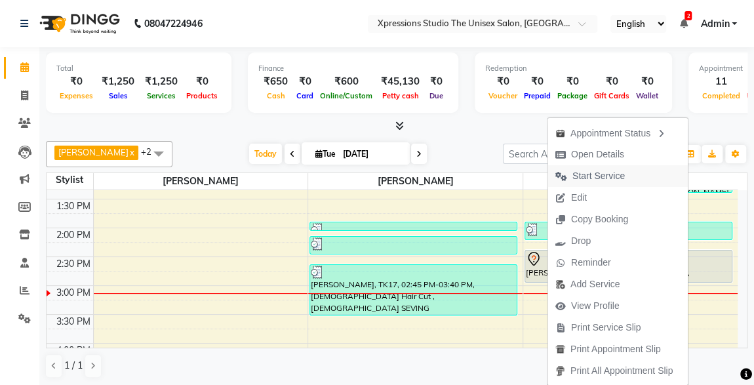
click at [594, 173] on span "Start Service" at bounding box center [599, 176] width 52 height 14
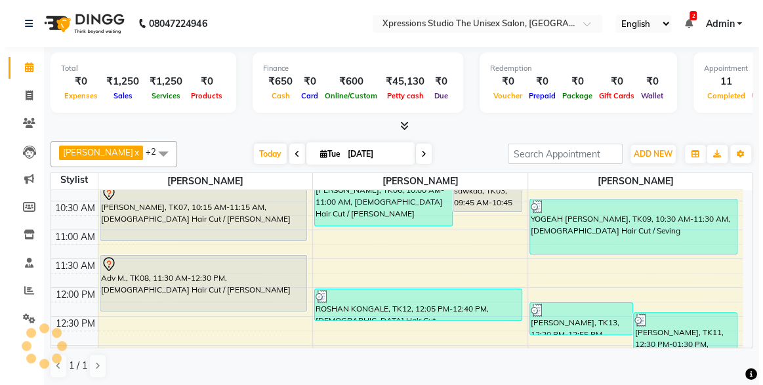
scroll to position [46, 0]
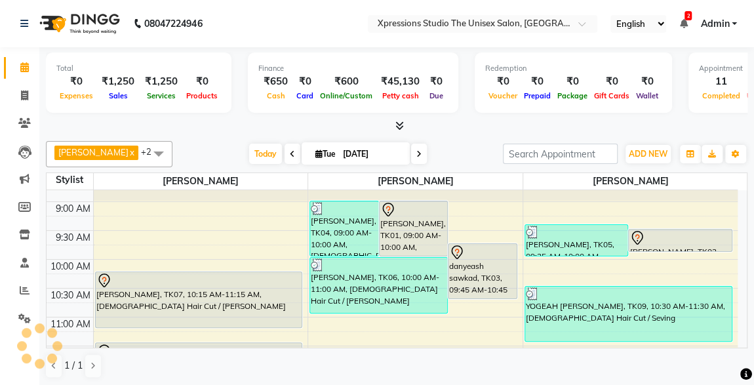
click at [229, 321] on div "[PERSON_NAME], TK07, 10:15 AM-11:15 AM, [DEMOGRAPHIC_DATA] Hair Cut / [PERSON_N…" at bounding box center [199, 299] width 207 height 55
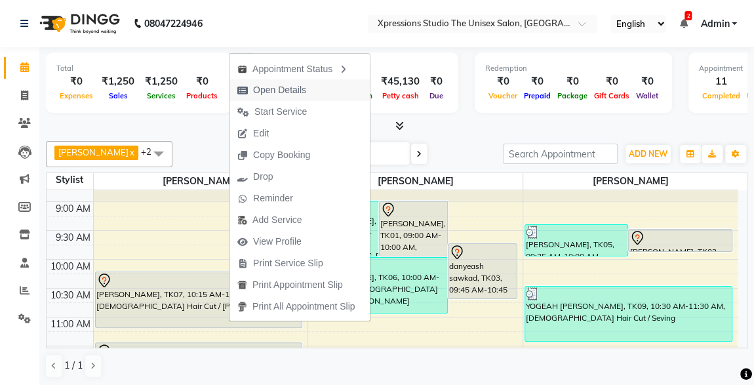
click at [282, 90] on span "Open Details" at bounding box center [279, 90] width 53 height 14
select select "7"
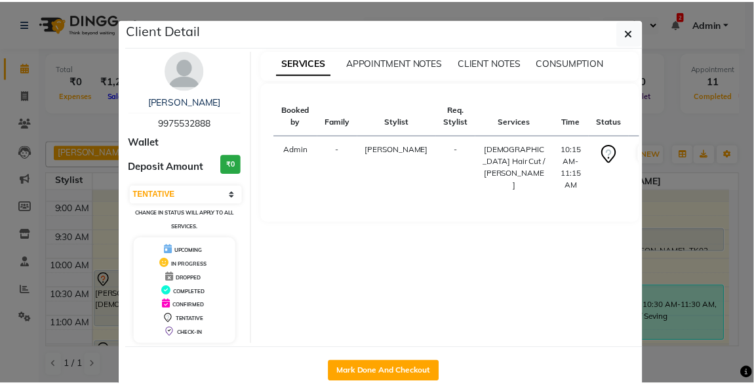
scroll to position [27, 0]
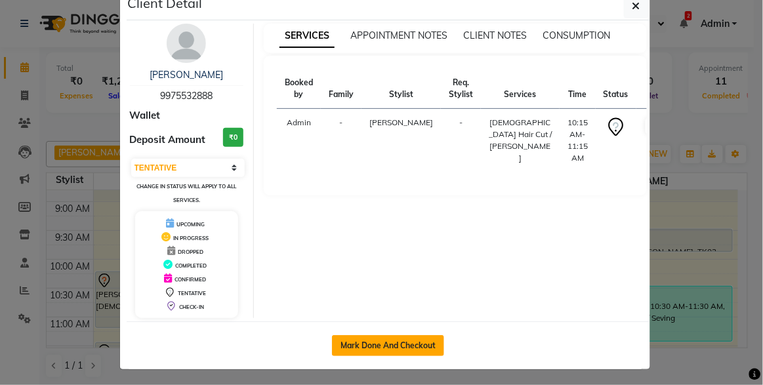
click at [419, 344] on button "Mark Done And Checkout" at bounding box center [388, 345] width 112 height 21
select select "service"
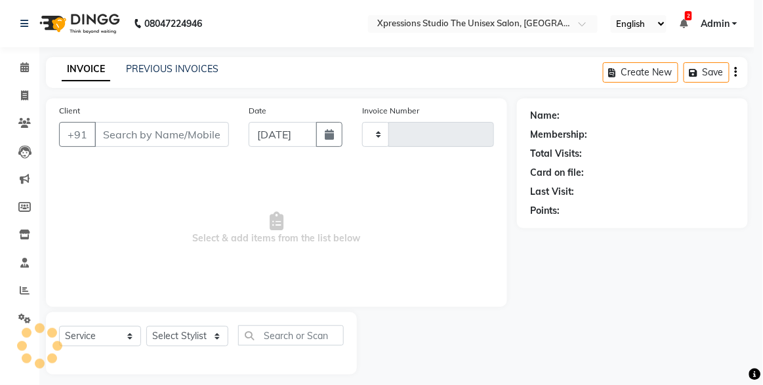
type input "4504"
select select "7003"
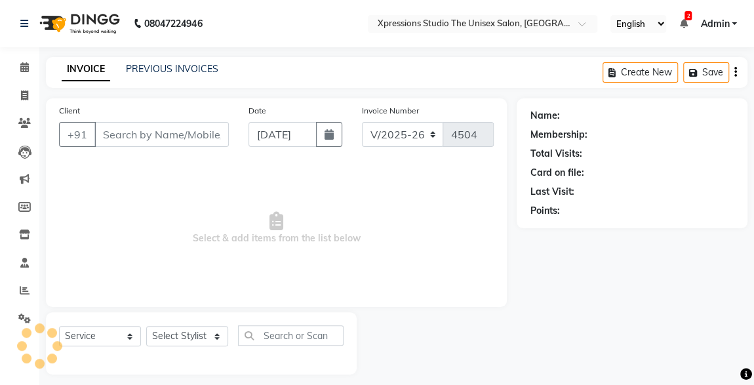
type input "9975532888"
select select "57587"
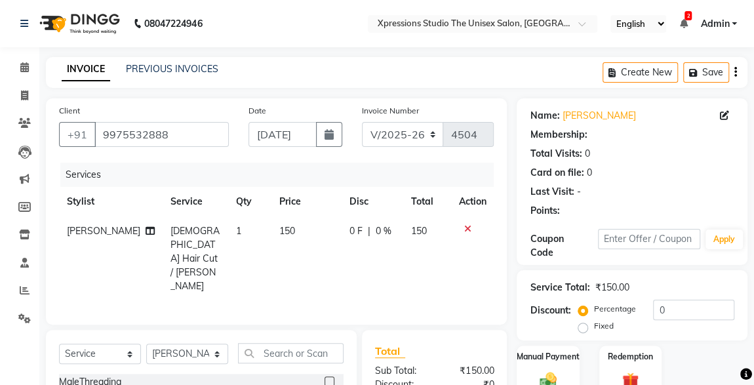
scroll to position [139, 0]
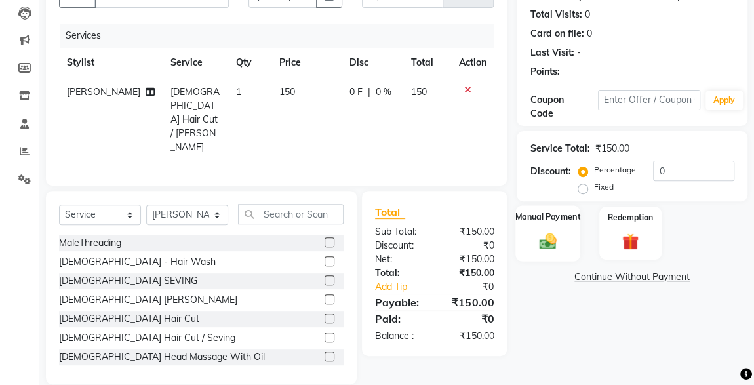
click at [553, 251] on div "Manual Payment" at bounding box center [548, 233] width 65 height 56
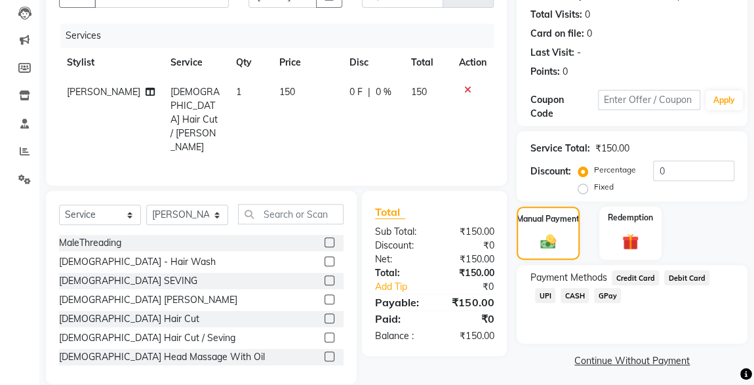
click at [556, 288] on span "UPI" at bounding box center [545, 295] width 20 height 15
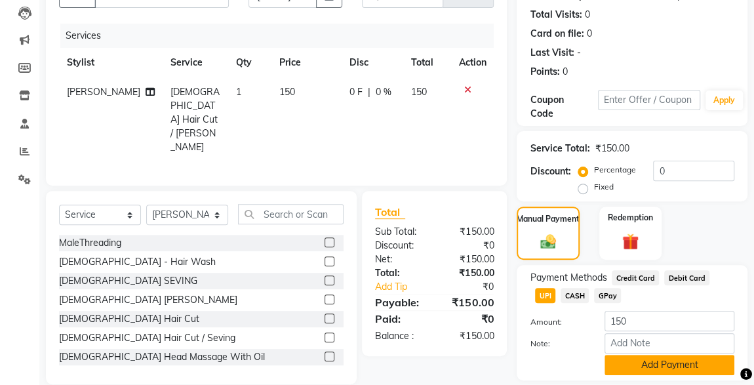
click at [680, 371] on button "Add Payment" at bounding box center [670, 365] width 130 height 20
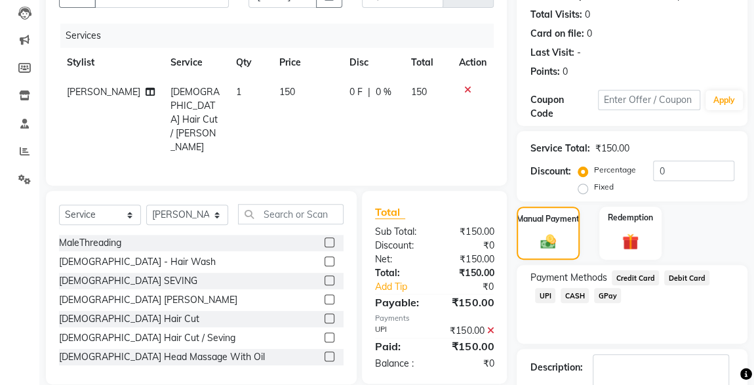
scroll to position [216, 0]
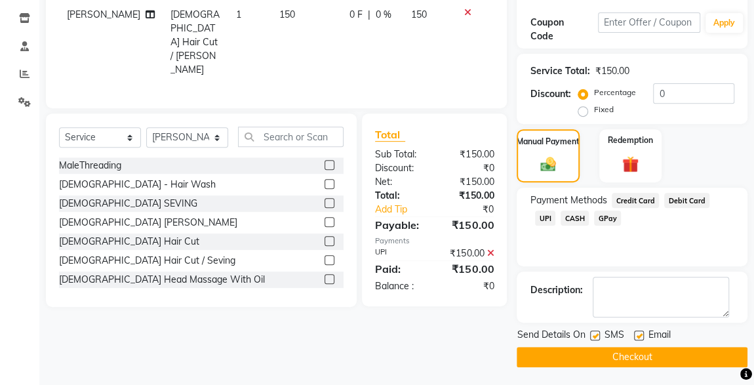
click at [491, 249] on icon at bounding box center [490, 253] width 7 height 9
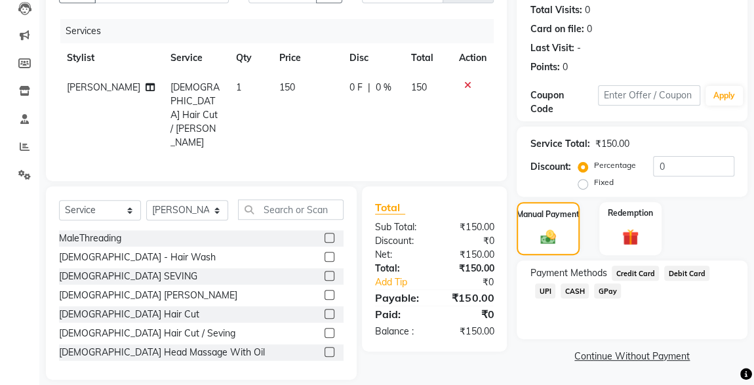
click at [561, 295] on span "CASH" at bounding box center [575, 290] width 28 height 15
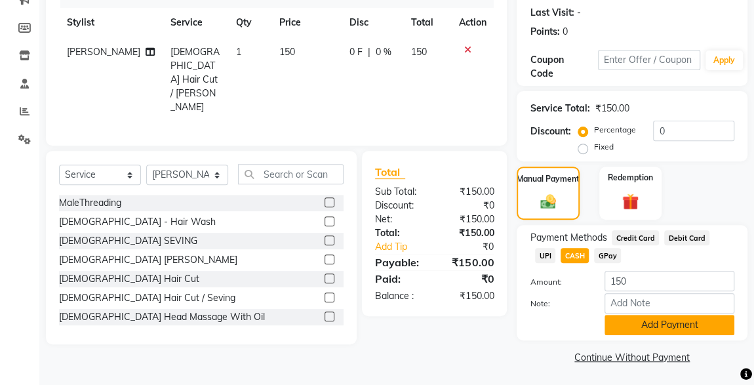
click at [682, 330] on button "Add Payment" at bounding box center [670, 325] width 130 height 20
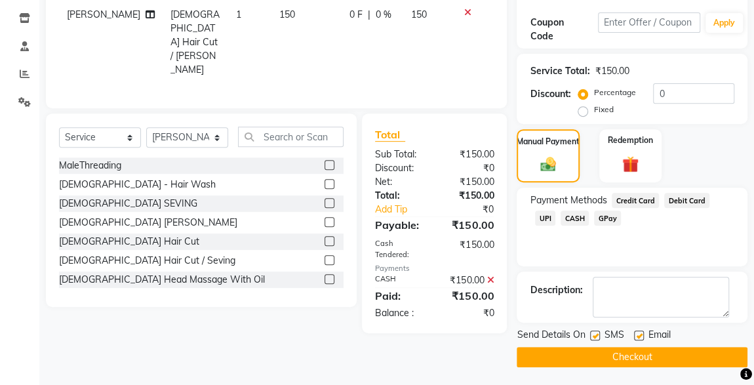
click at [596, 337] on label at bounding box center [595, 336] width 10 height 10
click at [596, 337] on input "checkbox" at bounding box center [594, 336] width 9 height 9
checkbox input "false"
click at [630, 357] on button "Checkout" at bounding box center [632, 357] width 231 height 20
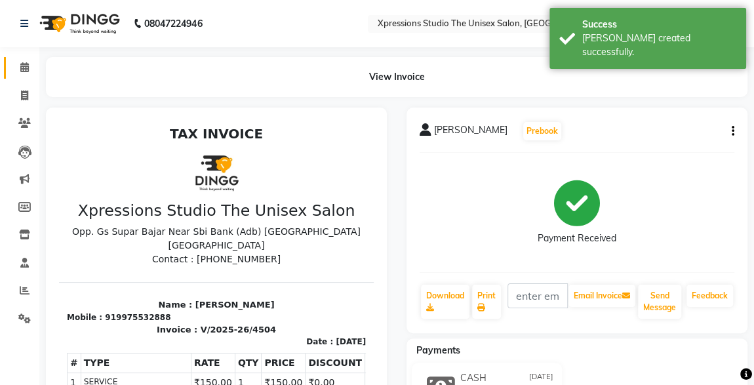
click at [20, 68] on icon at bounding box center [24, 67] width 9 height 10
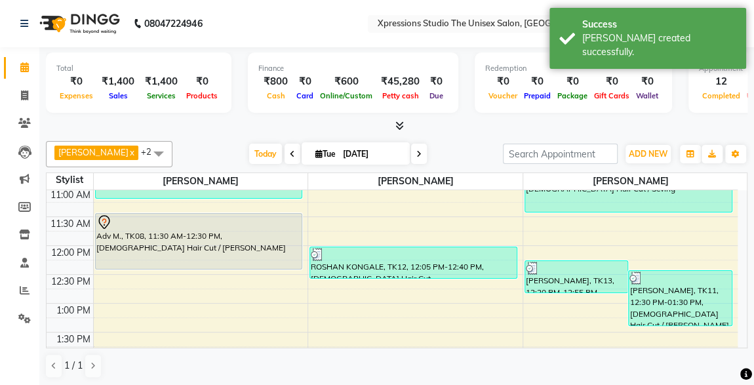
scroll to position [170, 0]
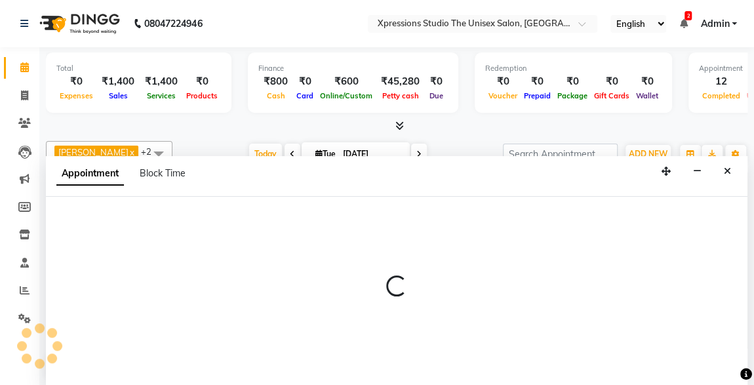
scroll to position [0, 0]
select select "57589"
select select "690"
select select "tentative"
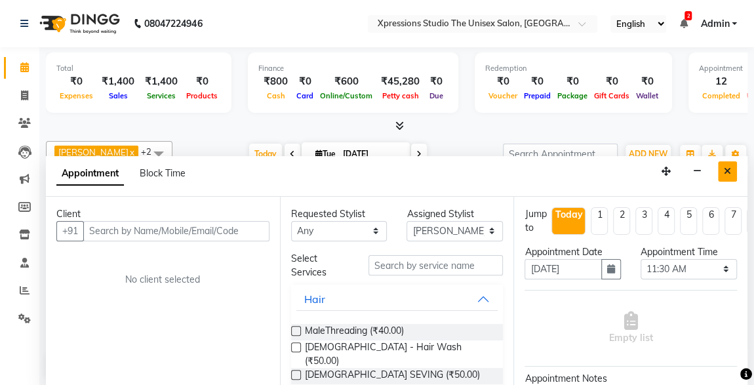
click at [726, 172] on icon "Close" at bounding box center [727, 171] width 7 height 9
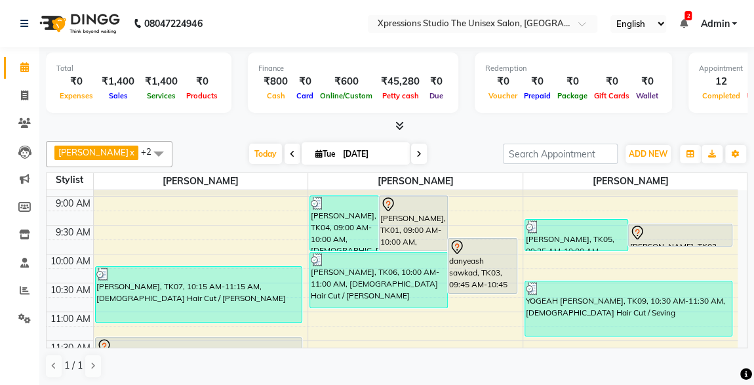
scroll to position [51, 0]
click at [268, 291] on div "[PERSON_NAME], TK07, 10:15 AM-11:15 AM, [DEMOGRAPHIC_DATA] Hair Cut / [PERSON_N…" at bounding box center [199, 295] width 207 height 55
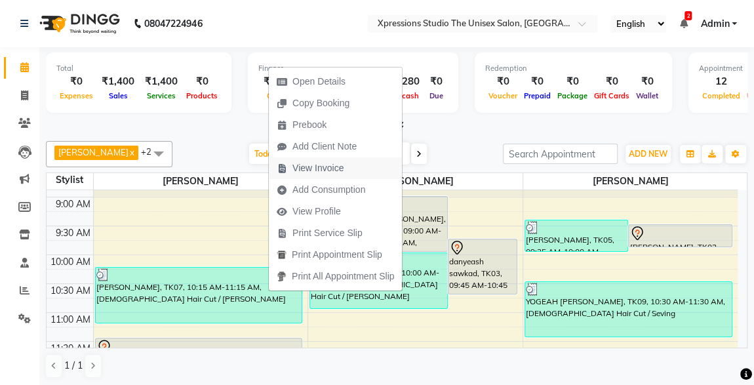
click at [308, 173] on span "View Invoice" at bounding box center [318, 168] width 51 height 14
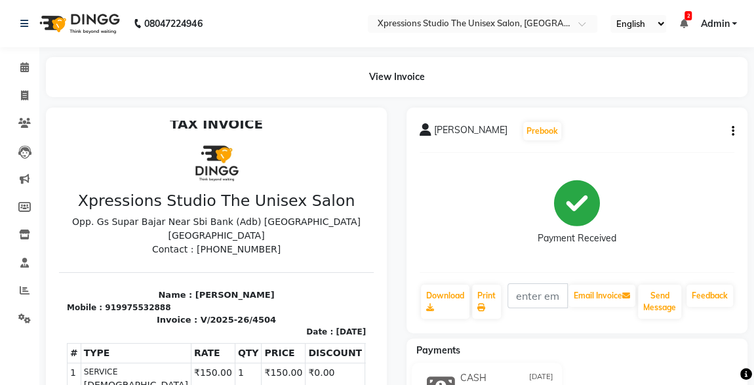
scroll to position [30, 0]
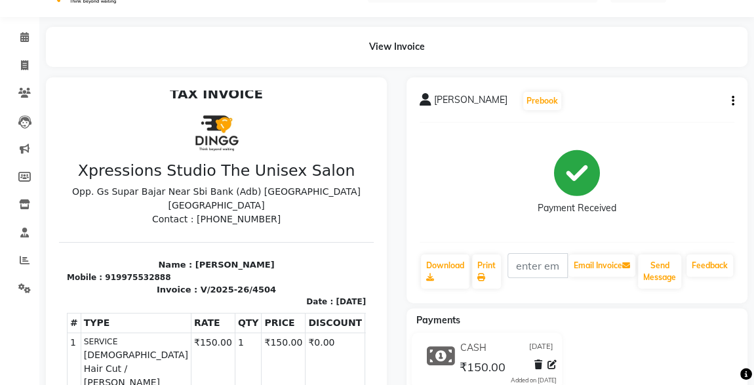
click at [741, 108] on div "[PERSON_NAME] Prebook Payment Received Download Print Email Invoice Send Messag…" at bounding box center [577, 190] width 341 height 226
click at [741, 107] on div "[PERSON_NAME] Prebook Payment Received Download Print Email Invoice Send Messag…" at bounding box center [577, 190] width 341 height 226
click at [733, 101] on icon "button" at bounding box center [733, 101] width 3 height 1
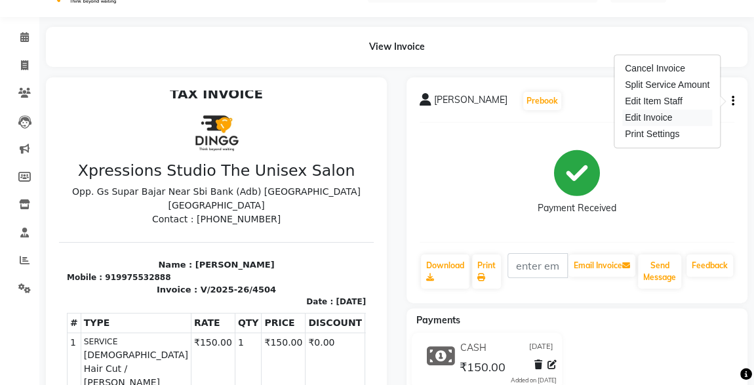
click at [661, 123] on div "Edit Invoice" at bounding box center [668, 118] width 90 height 16
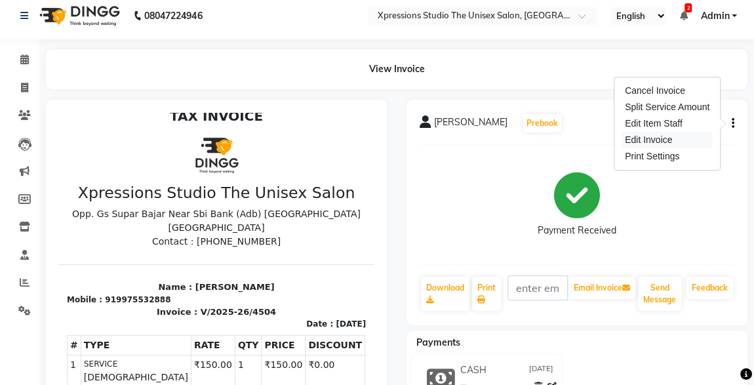
select select "service"
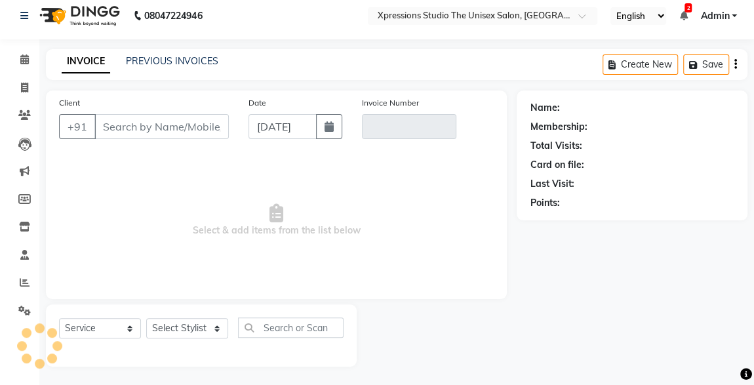
type input "9975532888"
type input "V/2025-26/4504"
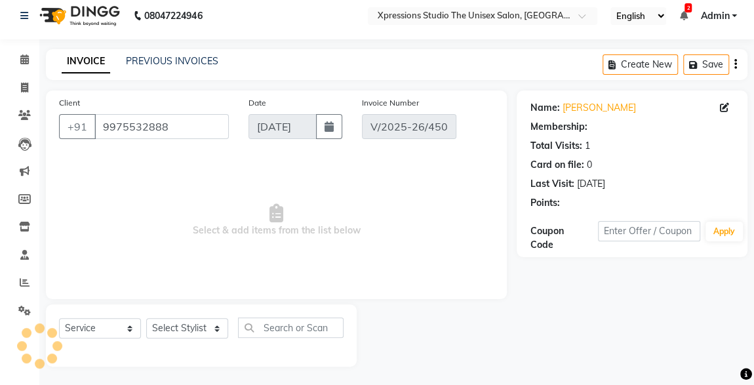
select select "select"
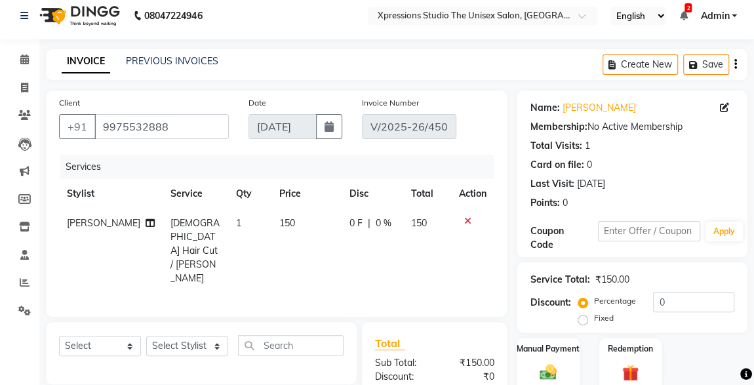
click at [312, 335] on input "text" at bounding box center [291, 345] width 106 height 20
type input "O"
click at [108, 336] on select "Select Service Product Membership Package Voucher Prepaid Gift Card" at bounding box center [100, 346] width 82 height 20
select select "service"
click at [59, 336] on select "Select Service Product Membership Package Voucher Prepaid Gift Card" at bounding box center [100, 346] width 82 height 20
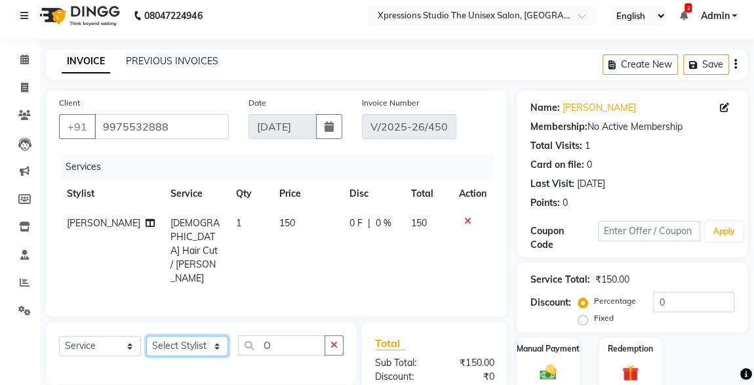
click at [190, 336] on select "Select Stylist [PERSON_NAME] [PERSON_NAME] [PERSON_NAME]" at bounding box center [187, 346] width 82 height 20
select select "57587"
click at [146, 336] on select "Select Stylist [PERSON_NAME] [PERSON_NAME] [PERSON_NAME]" at bounding box center [187, 346] width 82 height 20
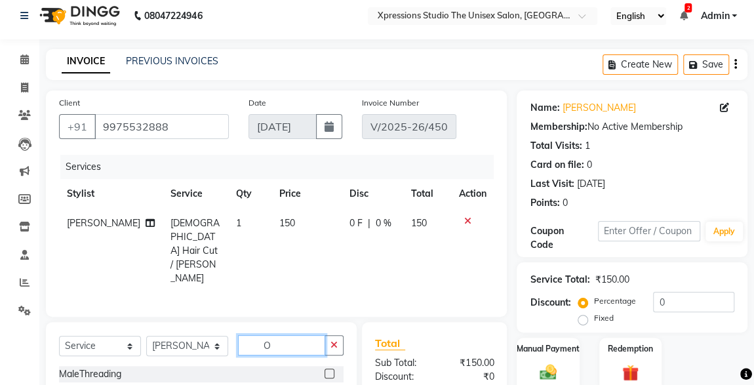
click at [285, 335] on input "O" at bounding box center [281, 345] width 87 height 20
type input "O3"
click at [330, 369] on label at bounding box center [330, 374] width 10 height 10
click at [330, 370] on input "checkbox" at bounding box center [329, 374] width 9 height 9
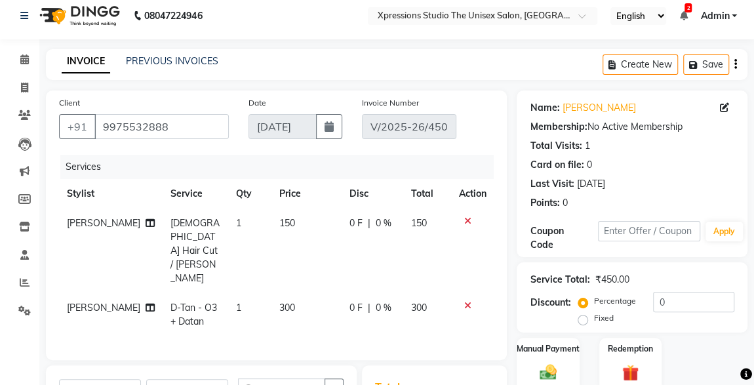
checkbox input "false"
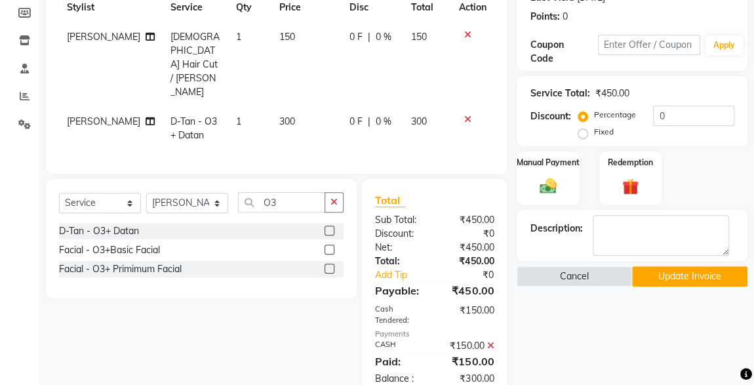
click at [501, 339] on div "₹150.00" at bounding box center [470, 346] width 70 height 14
click at [492, 341] on icon at bounding box center [490, 345] width 7 height 9
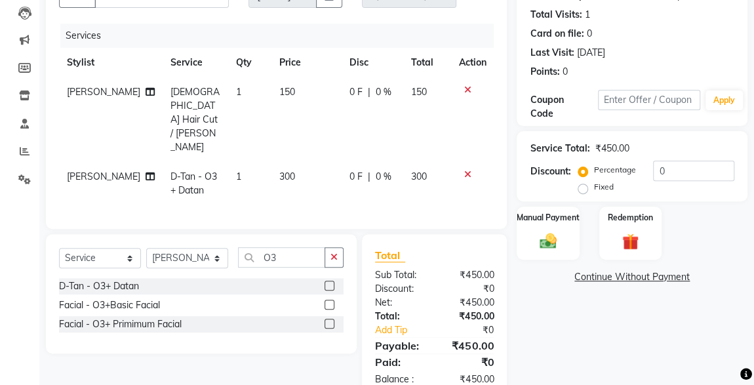
click at [555, 238] on img at bounding box center [549, 241] width 28 height 19
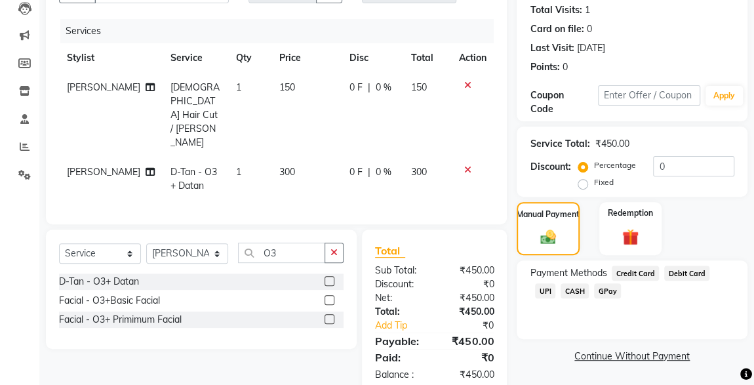
click at [556, 283] on span "UPI" at bounding box center [545, 290] width 20 height 15
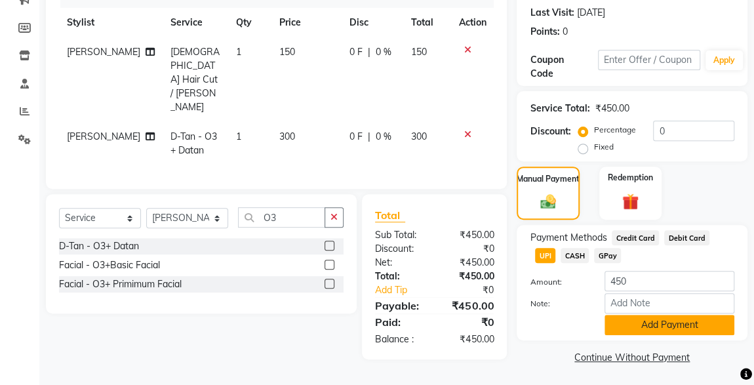
click at [686, 327] on button "Add Payment" at bounding box center [670, 325] width 130 height 20
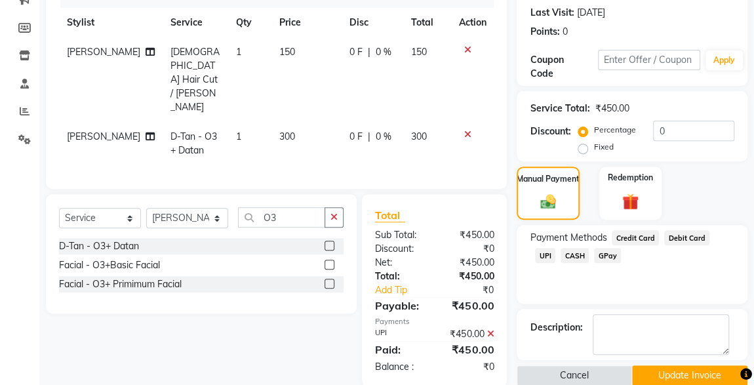
scroll to position [197, 0]
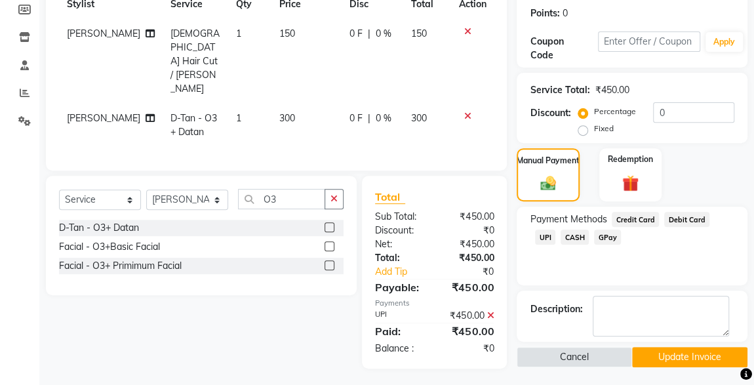
click at [682, 357] on button "Update Invoice" at bounding box center [689, 357] width 115 height 20
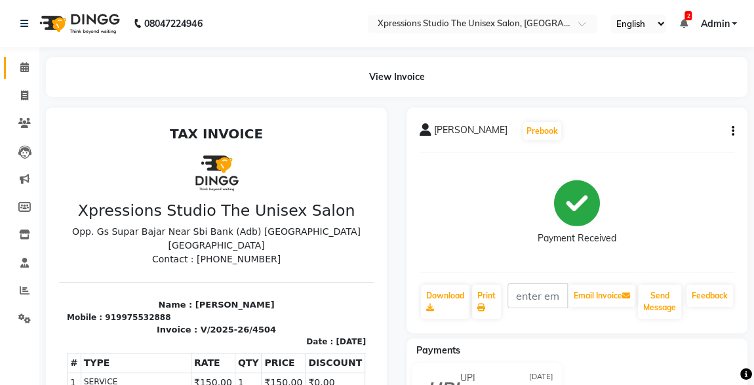
click at [15, 66] on span at bounding box center [24, 67] width 23 height 15
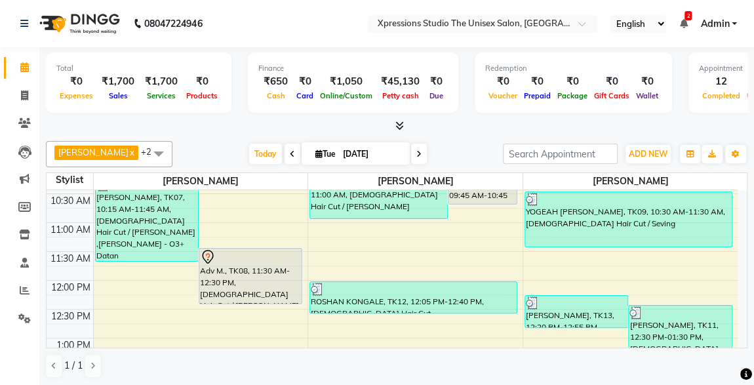
scroll to position [143, 0]
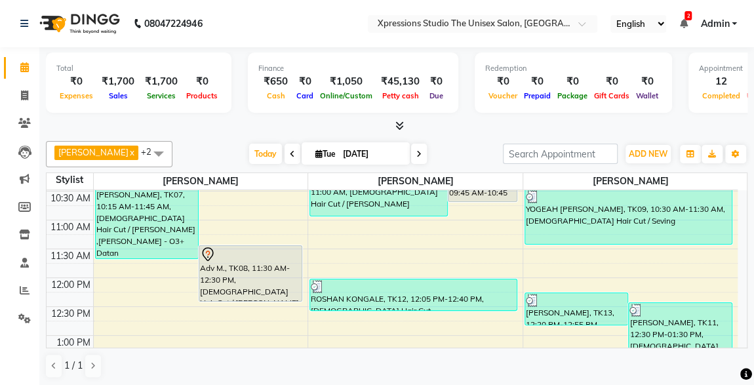
click at [255, 285] on div "Adv M., TK08, 11:30 AM-12:30 PM, [DEMOGRAPHIC_DATA] Hair Cut / [PERSON_NAME]" at bounding box center [250, 273] width 102 height 55
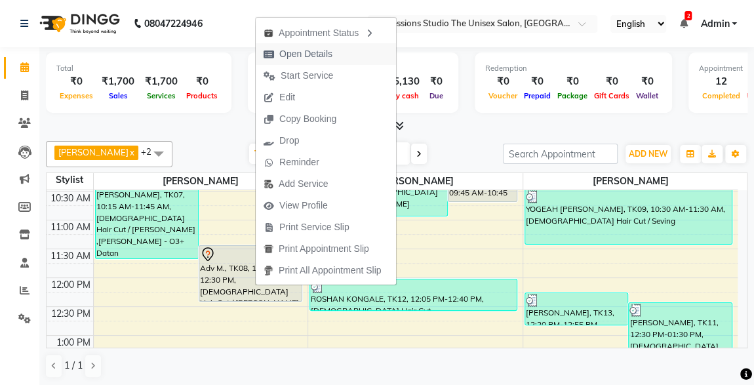
click at [297, 53] on span "Open Details" at bounding box center [305, 54] width 53 height 14
select select "7"
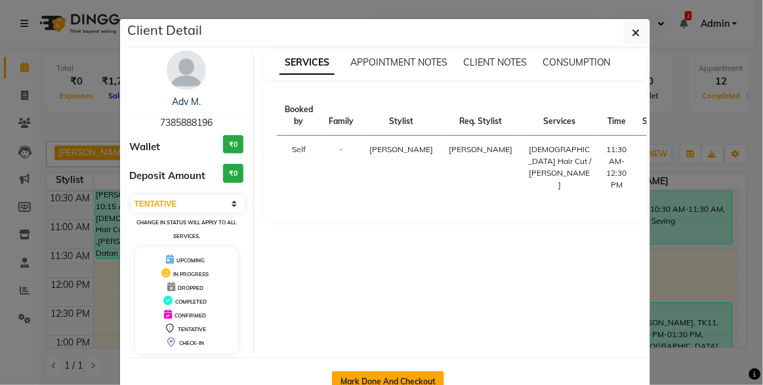
click at [408, 377] on button "Mark Done And Checkout" at bounding box center [388, 381] width 112 height 21
select select "service"
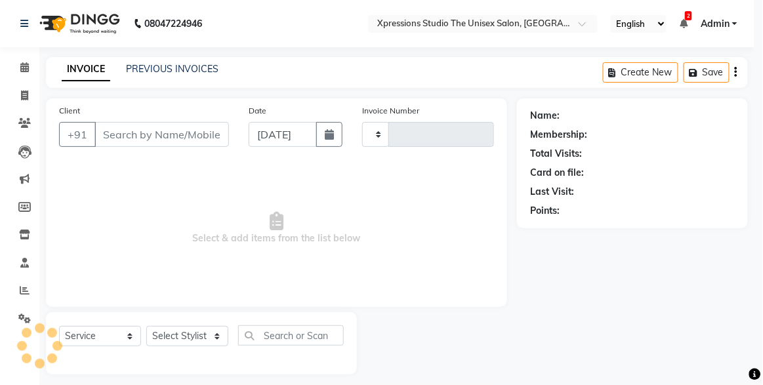
type input "4505"
select select "7003"
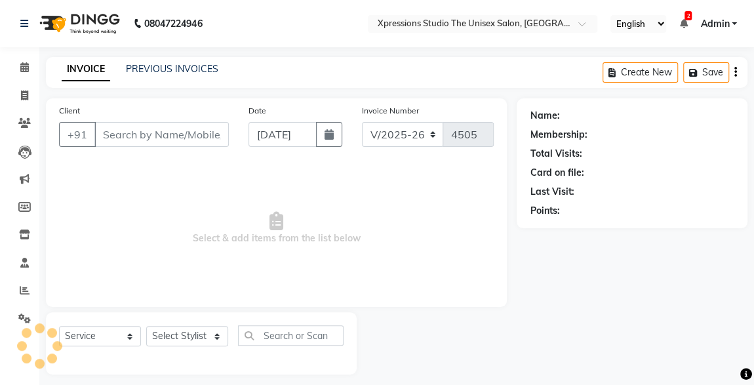
type input "7385888196"
select select "57587"
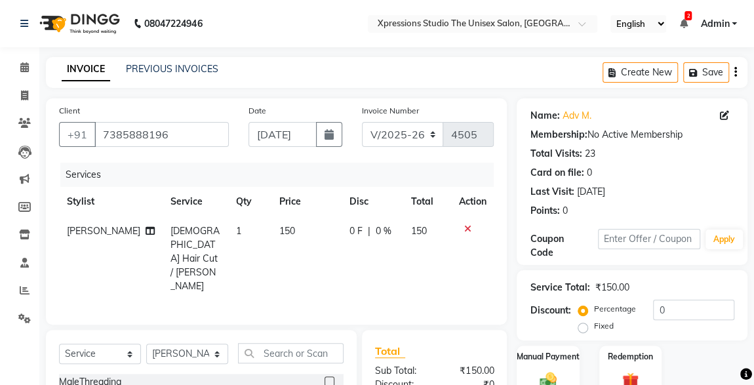
scroll to position [139, 0]
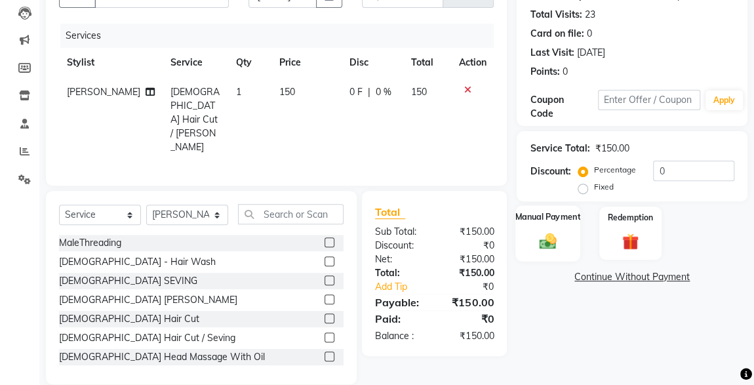
click at [548, 237] on img at bounding box center [548, 241] width 28 height 20
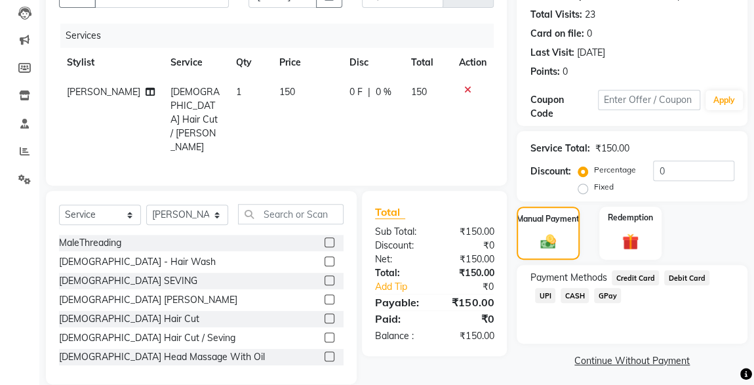
click at [561, 299] on span "CASH" at bounding box center [575, 295] width 28 height 15
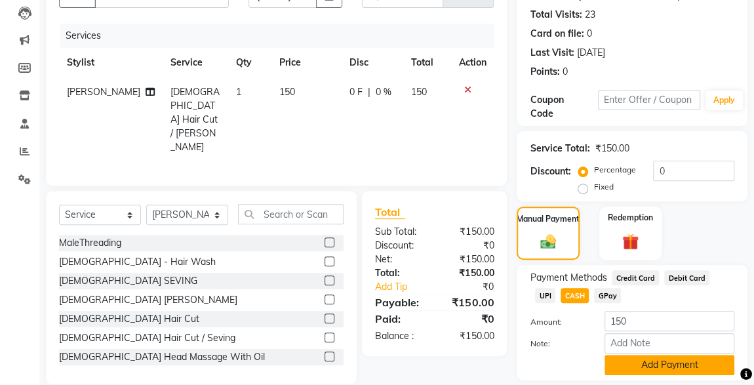
click at [639, 366] on button "Add Payment" at bounding box center [670, 365] width 130 height 20
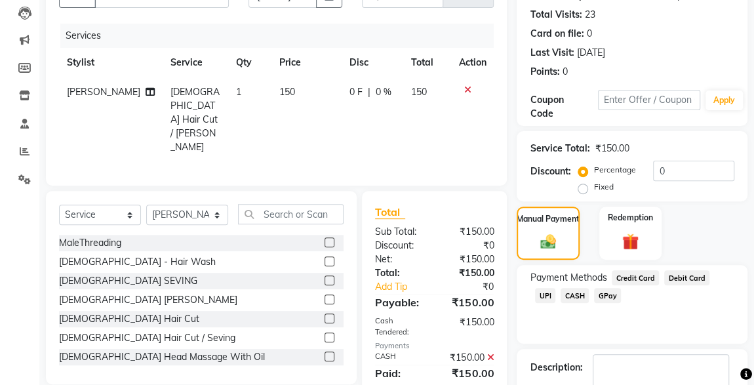
scroll to position [216, 0]
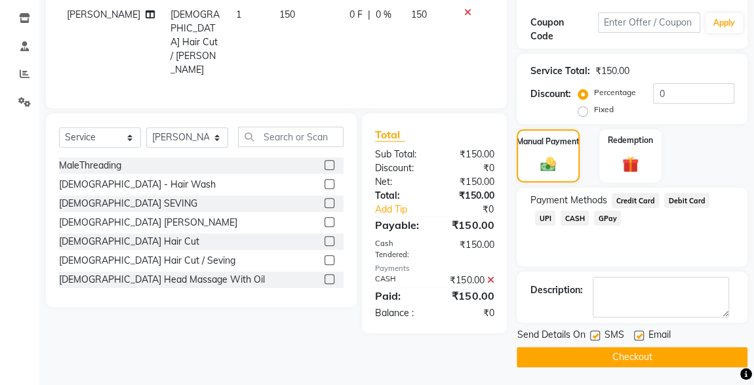
click at [596, 337] on label at bounding box center [595, 336] width 10 height 10
click at [596, 337] on input "checkbox" at bounding box center [594, 336] width 9 height 9
checkbox input "false"
click at [626, 356] on button "Checkout" at bounding box center [632, 357] width 231 height 20
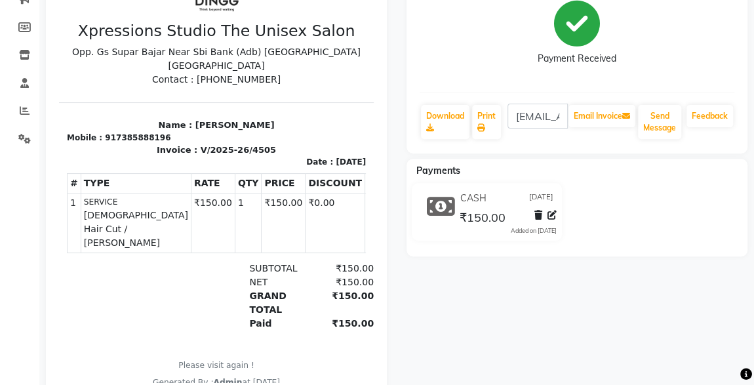
scroll to position [184, 0]
